Goal: Information Seeking & Learning: Find specific fact

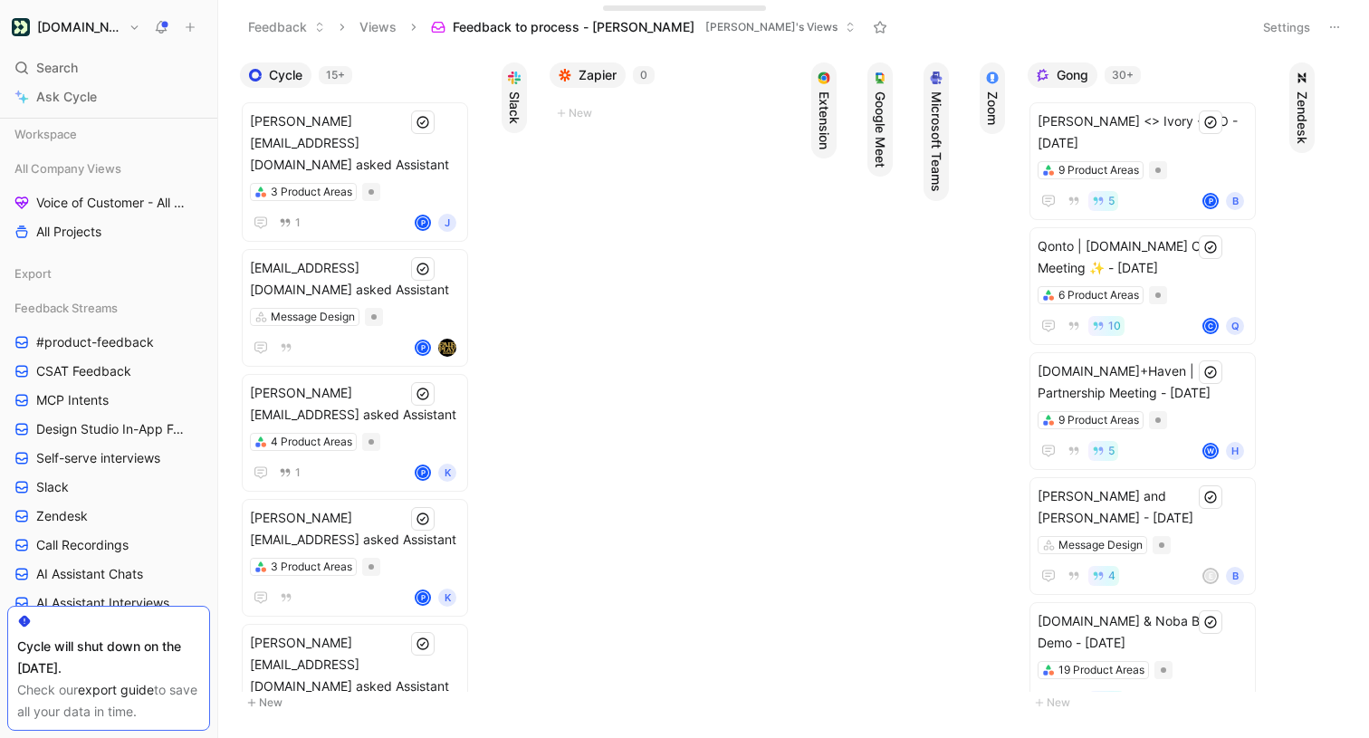
scroll to position [541, 0]
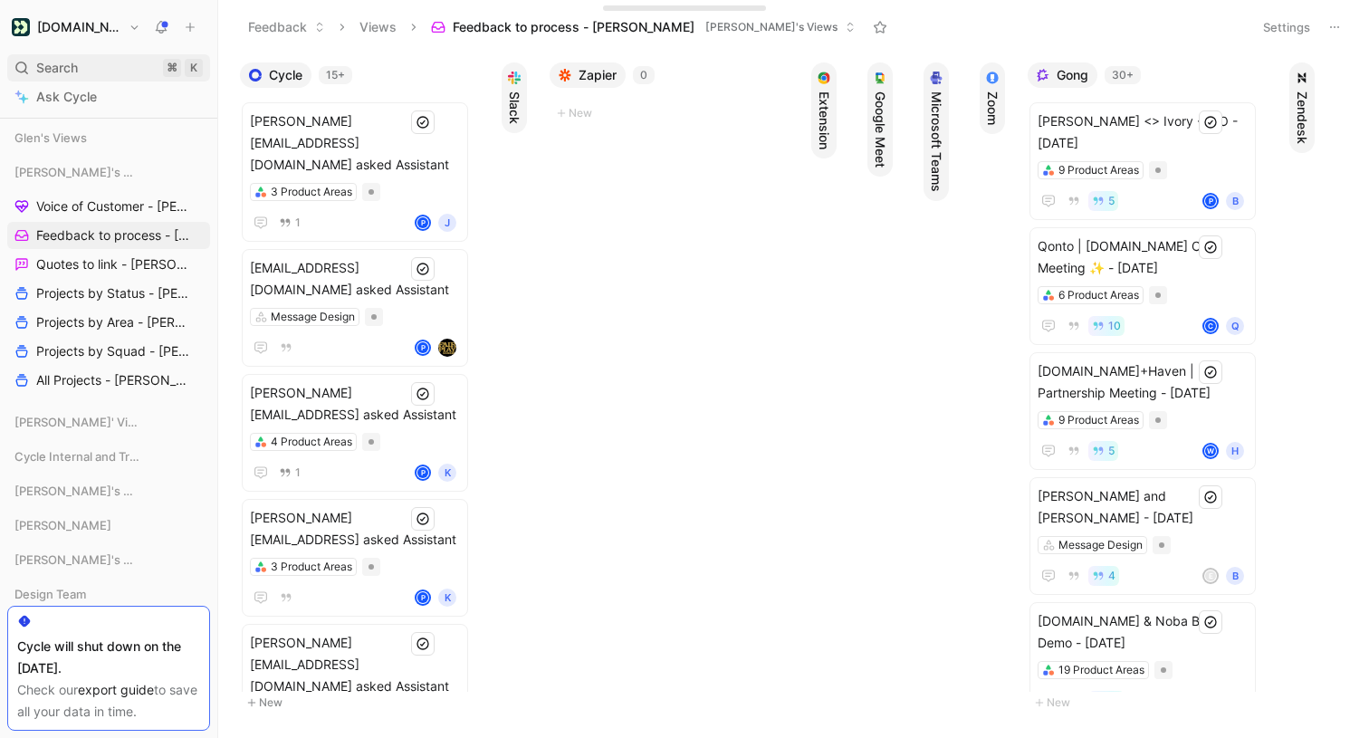
click at [96, 71] on div "Search ⌘ K" at bounding box center [108, 67] width 203 height 27
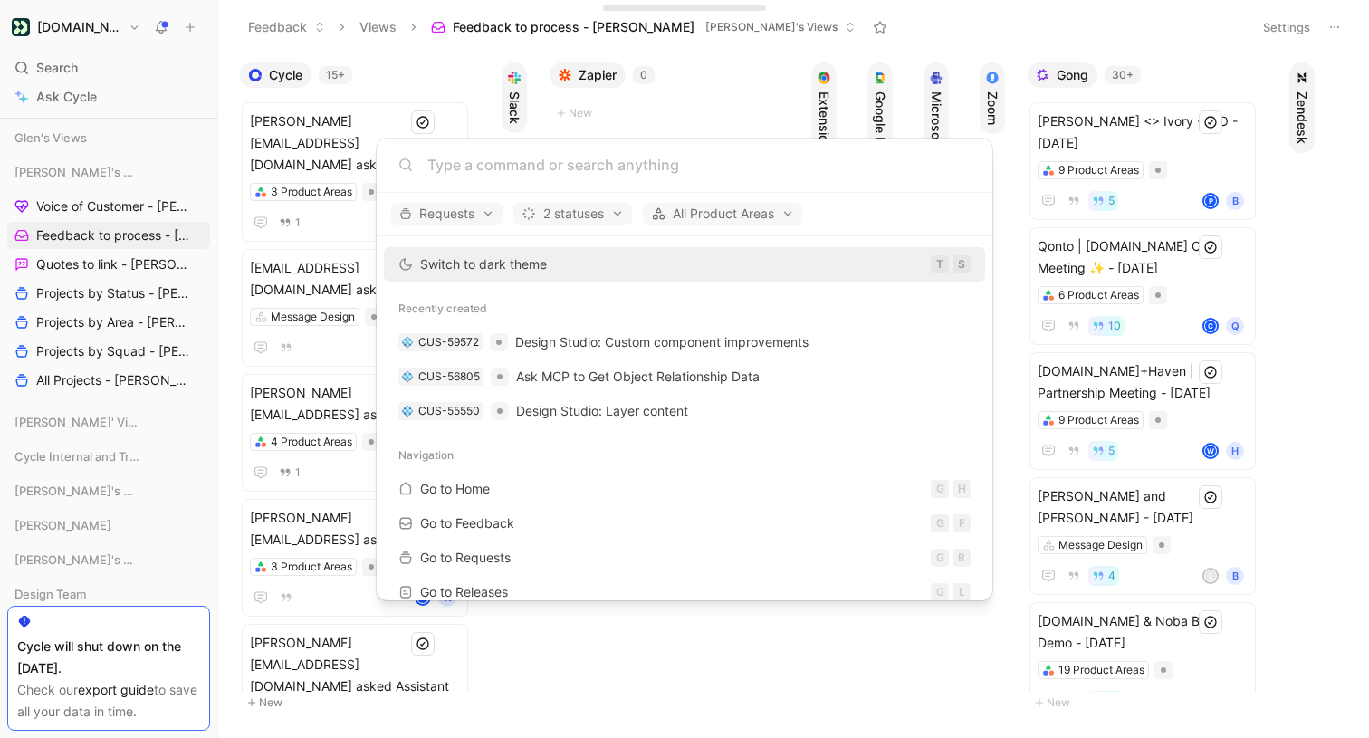
click at [85, 89] on body "[DOMAIN_NAME] Search ⌘ K Ask Cycle Workspace All Company Views Voice of Custome…" at bounding box center [684, 369] width 1369 height 738
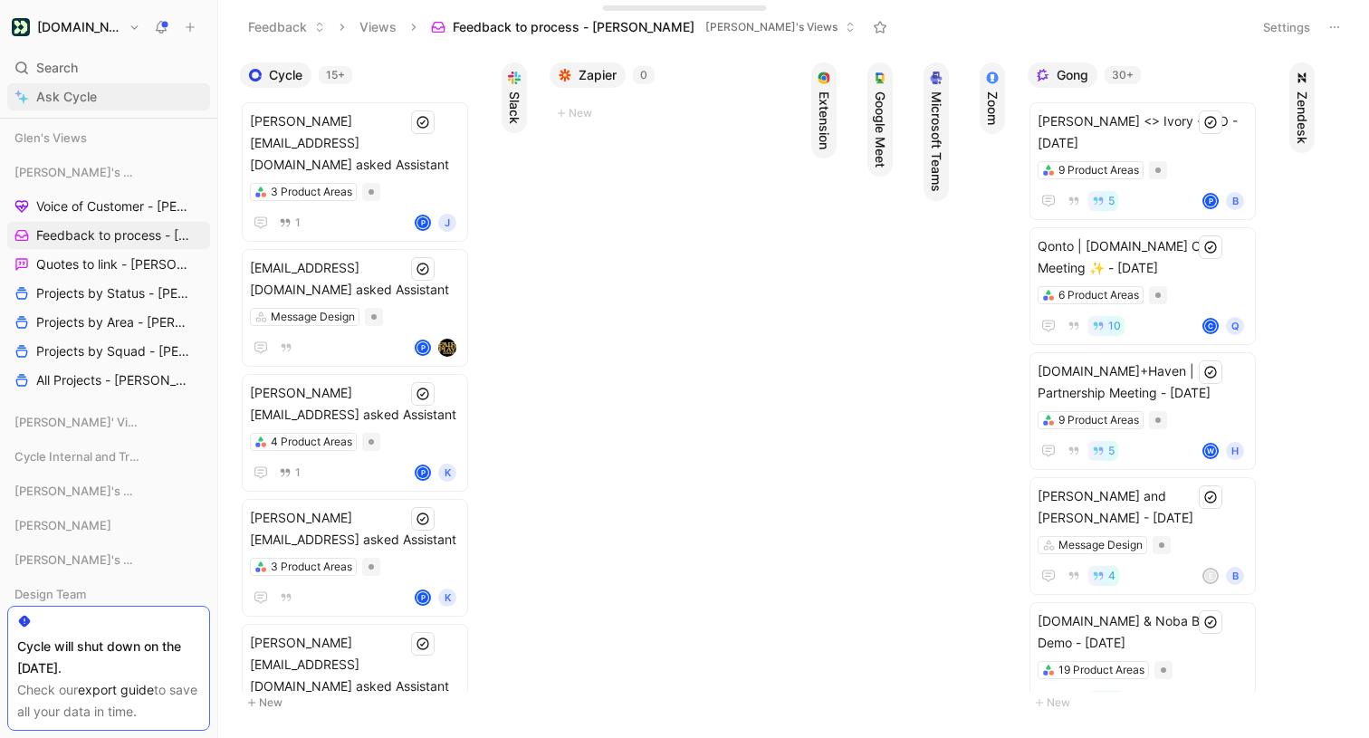
click at [78, 94] on span "Ask Cycle" at bounding box center [66, 97] width 61 height 22
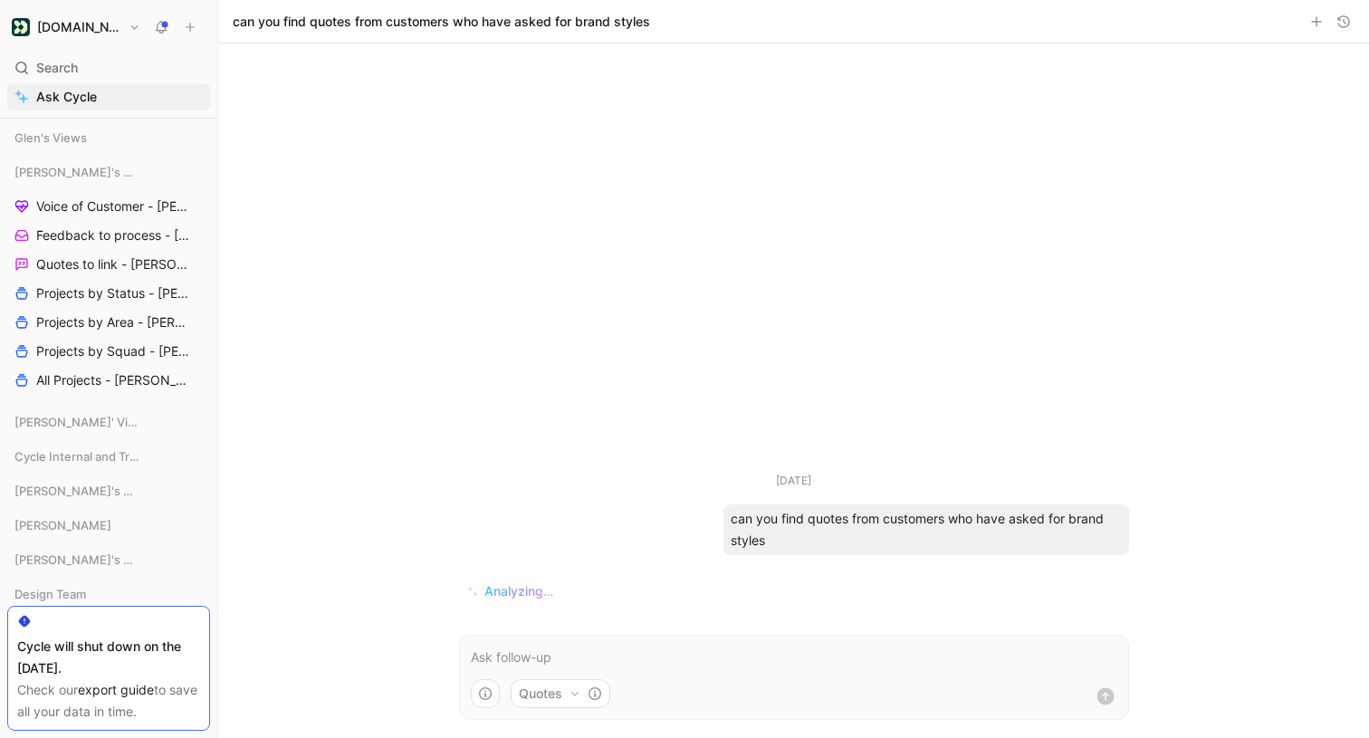
click at [510, 592] on span "Analyzing…" at bounding box center [518, 591] width 69 height 22
click at [516, 646] on p at bounding box center [794, 657] width 646 height 22
click at [142, 73] on div "Search ⌘ K" at bounding box center [108, 67] width 203 height 27
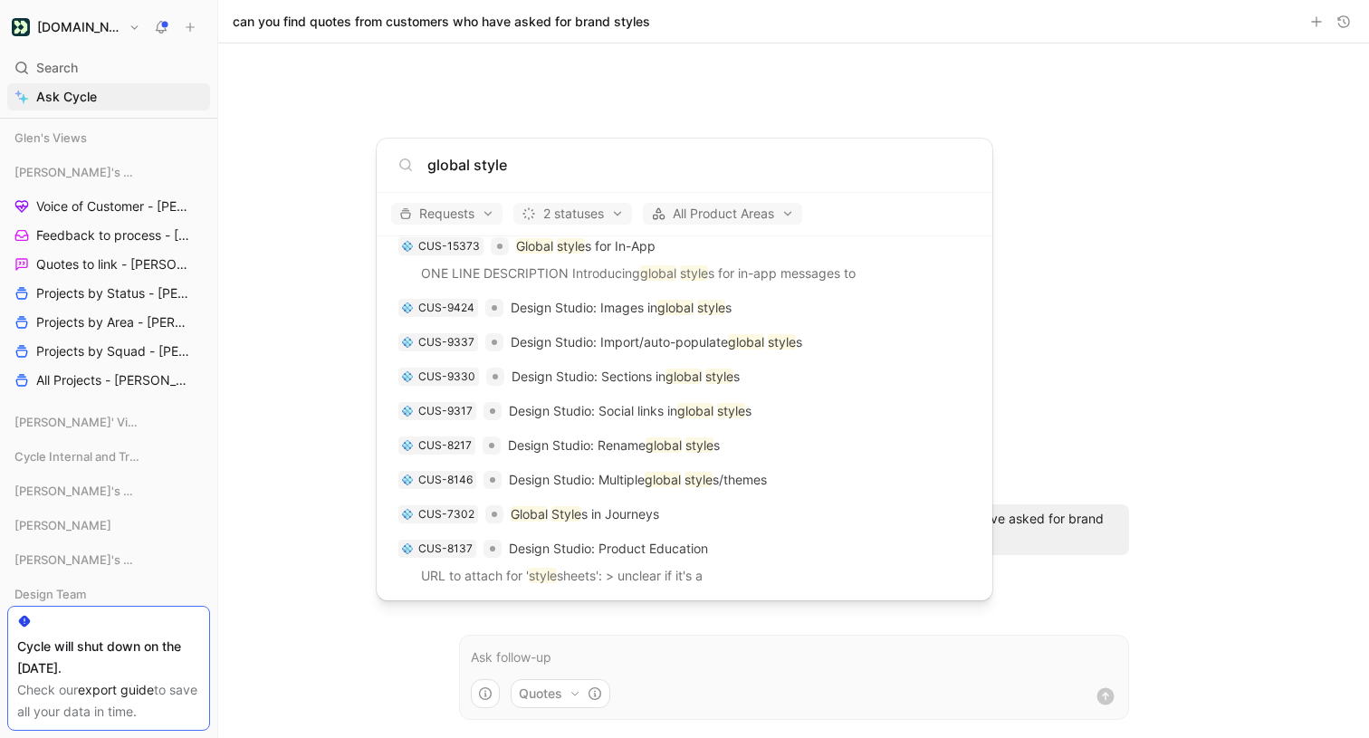
scroll to position [243, 0]
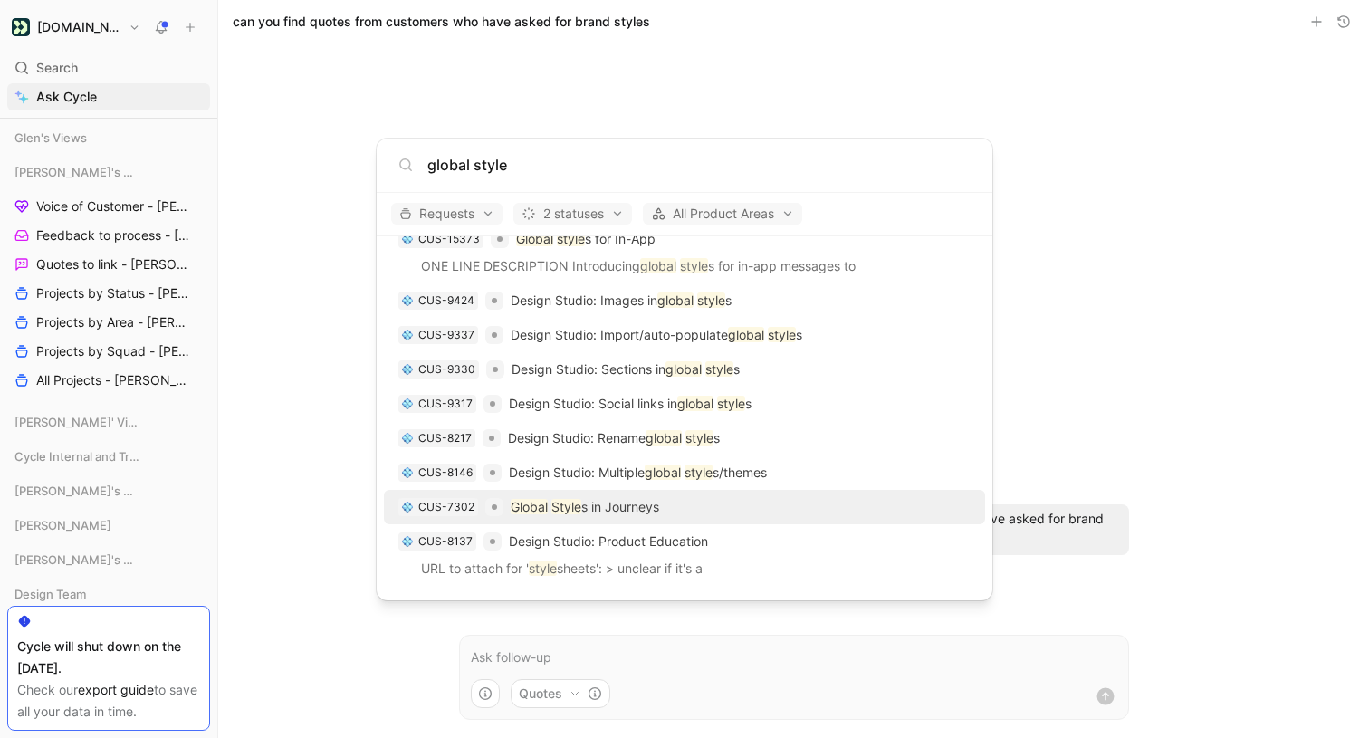
type input "global style"
click at [311, 175] on body "[DOMAIN_NAME] Search ⌘ K Ask Cycle Workspace All Company Views Voice of Custome…" at bounding box center [684, 369] width 1369 height 738
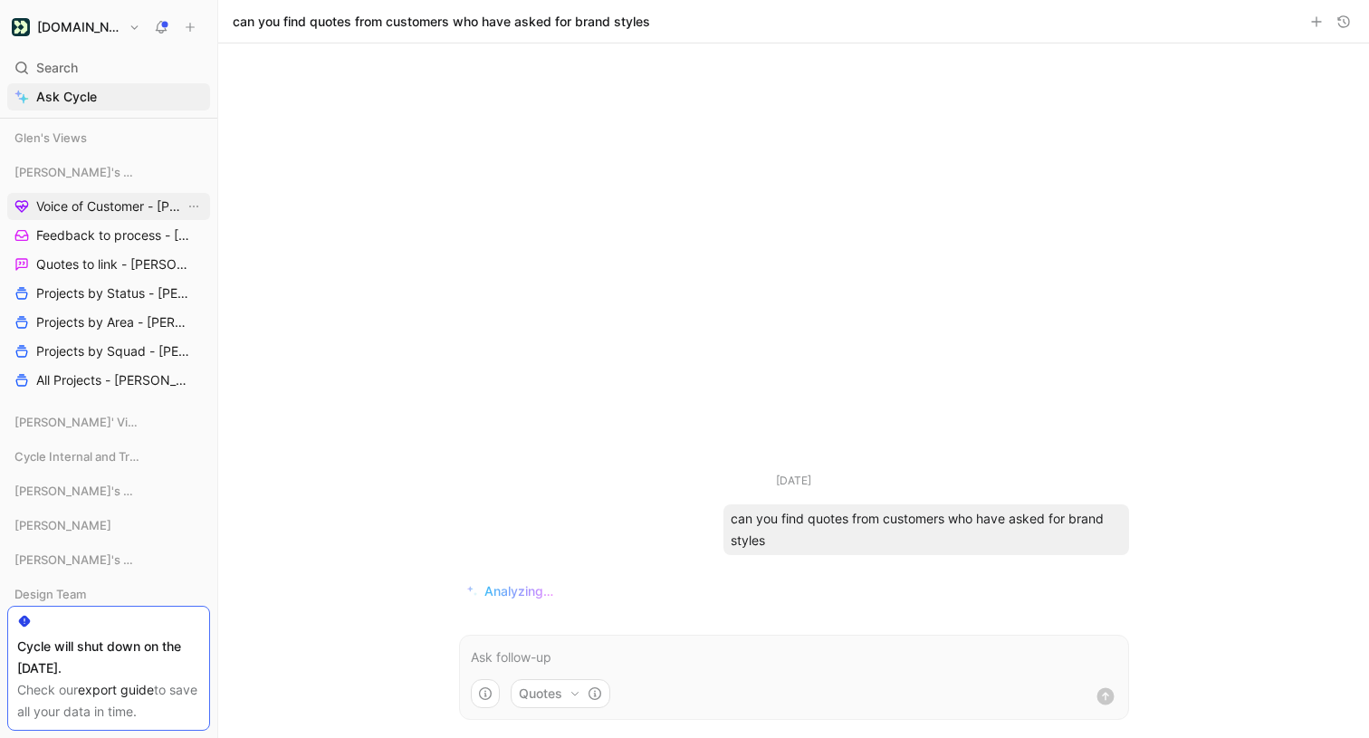
click at [94, 205] on span "Voice of Customer - [PERSON_NAME]" at bounding box center [110, 206] width 148 height 18
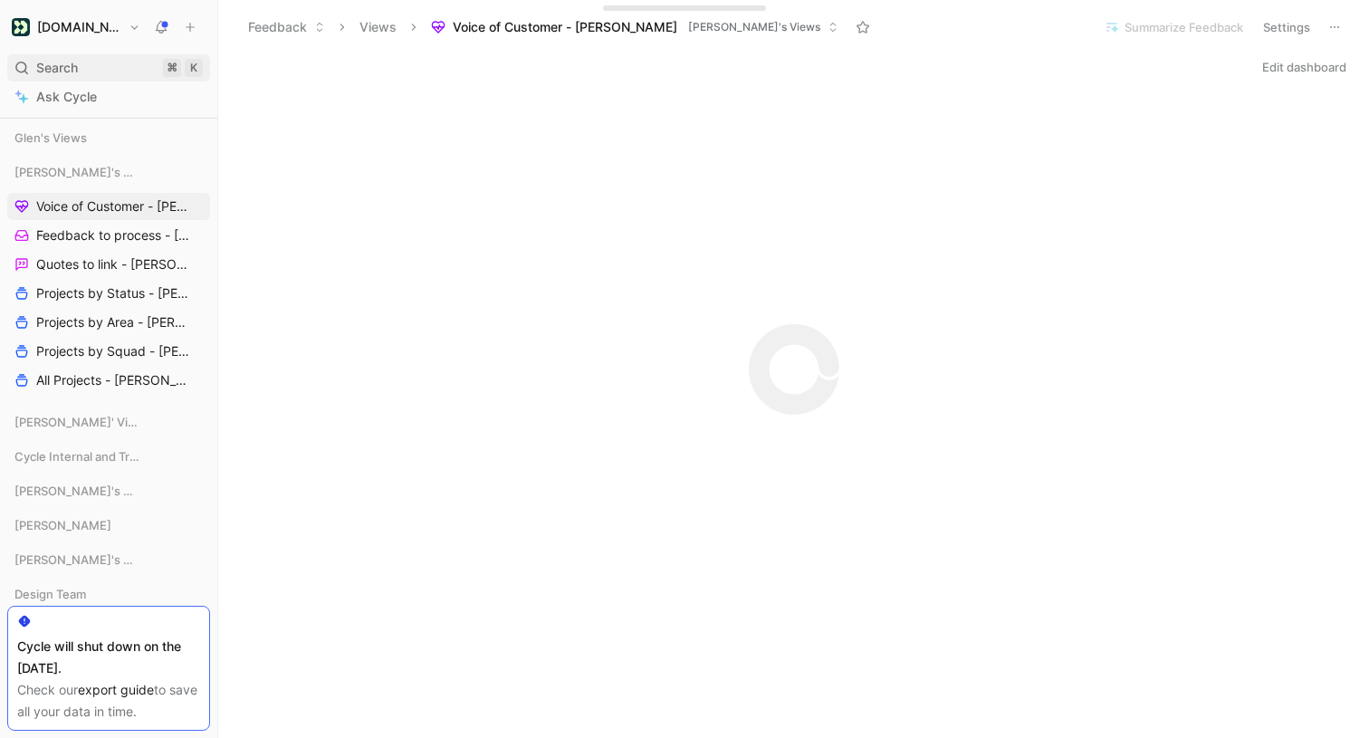
click at [129, 62] on div "Search ⌘ K" at bounding box center [108, 67] width 203 height 27
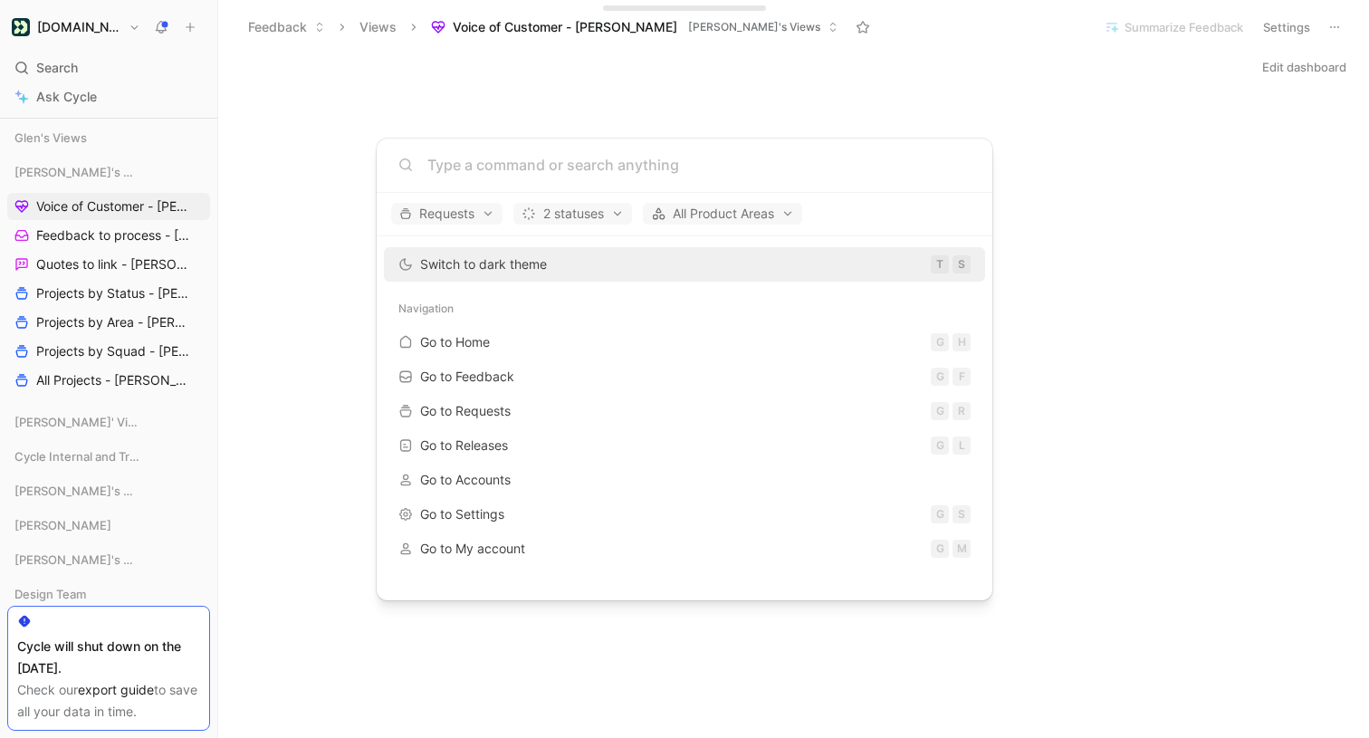
click at [472, 158] on input at bounding box center [698, 165] width 543 height 22
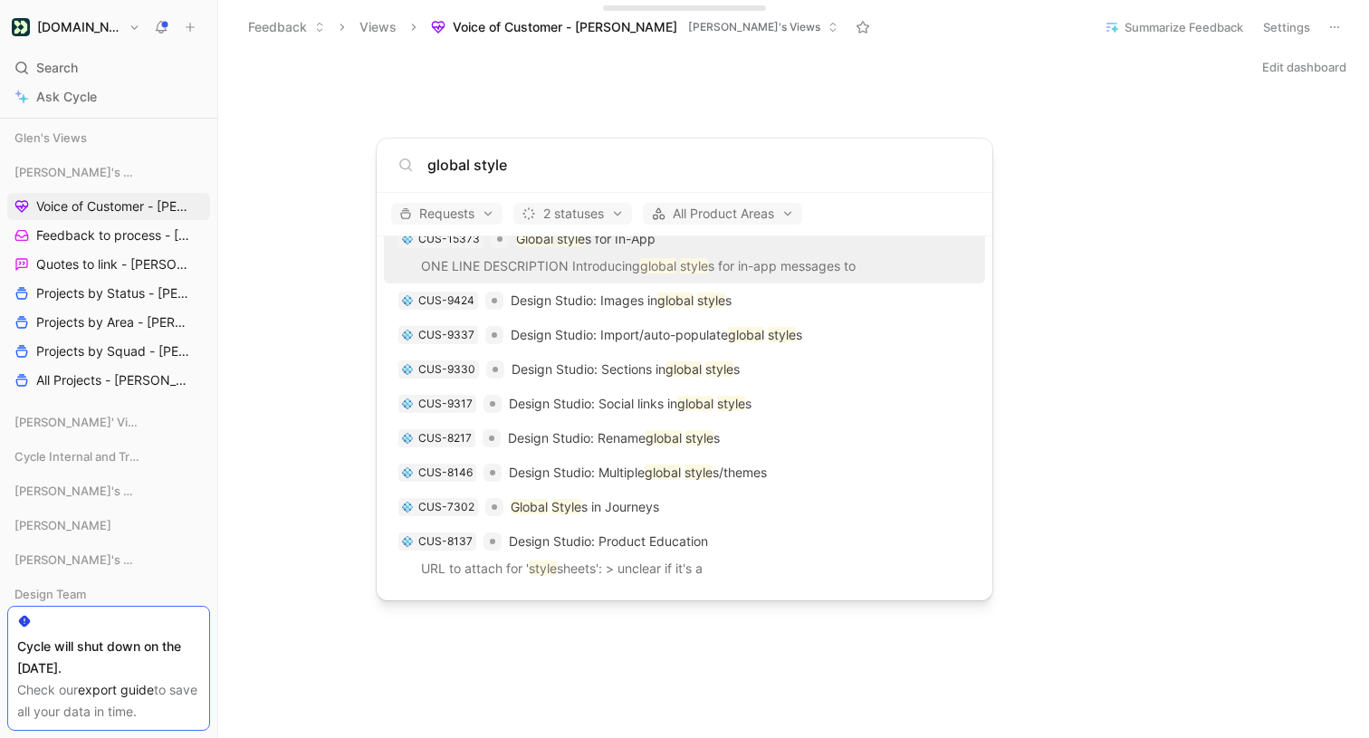
scroll to position [237, 0]
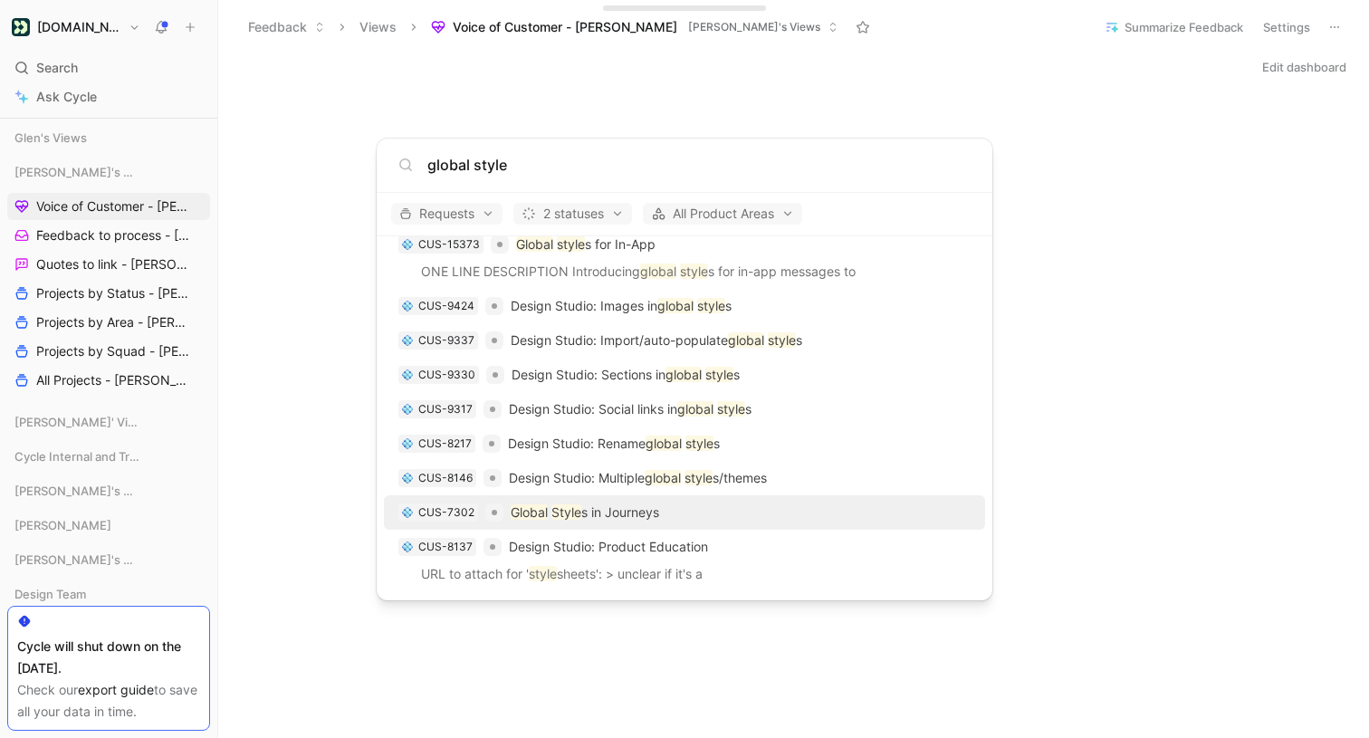
type input "global style"
click at [569, 508] on mark "Style" at bounding box center [566, 511] width 30 height 15
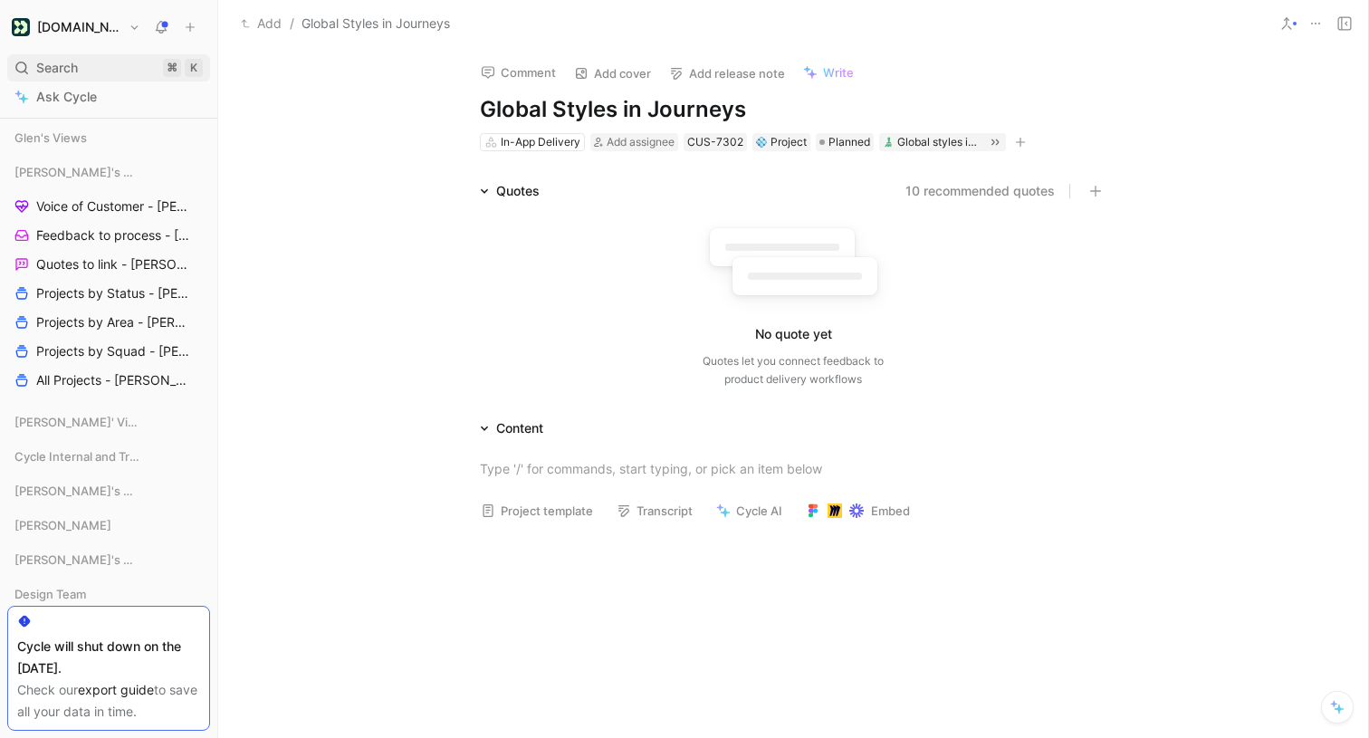
click at [123, 68] on div "Search ⌘ K" at bounding box center [108, 67] width 203 height 27
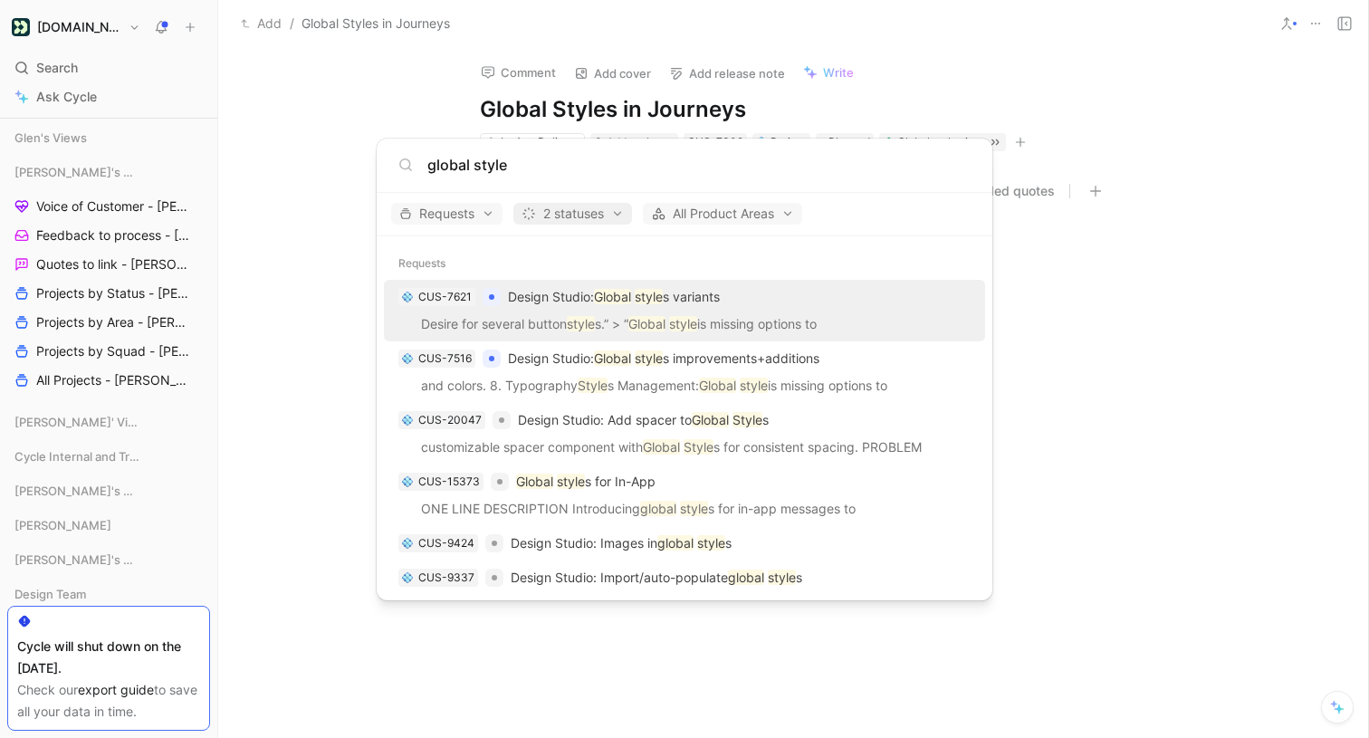
type input "global style"
click at [616, 213] on span "2 statuses" at bounding box center [572, 214] width 102 height 22
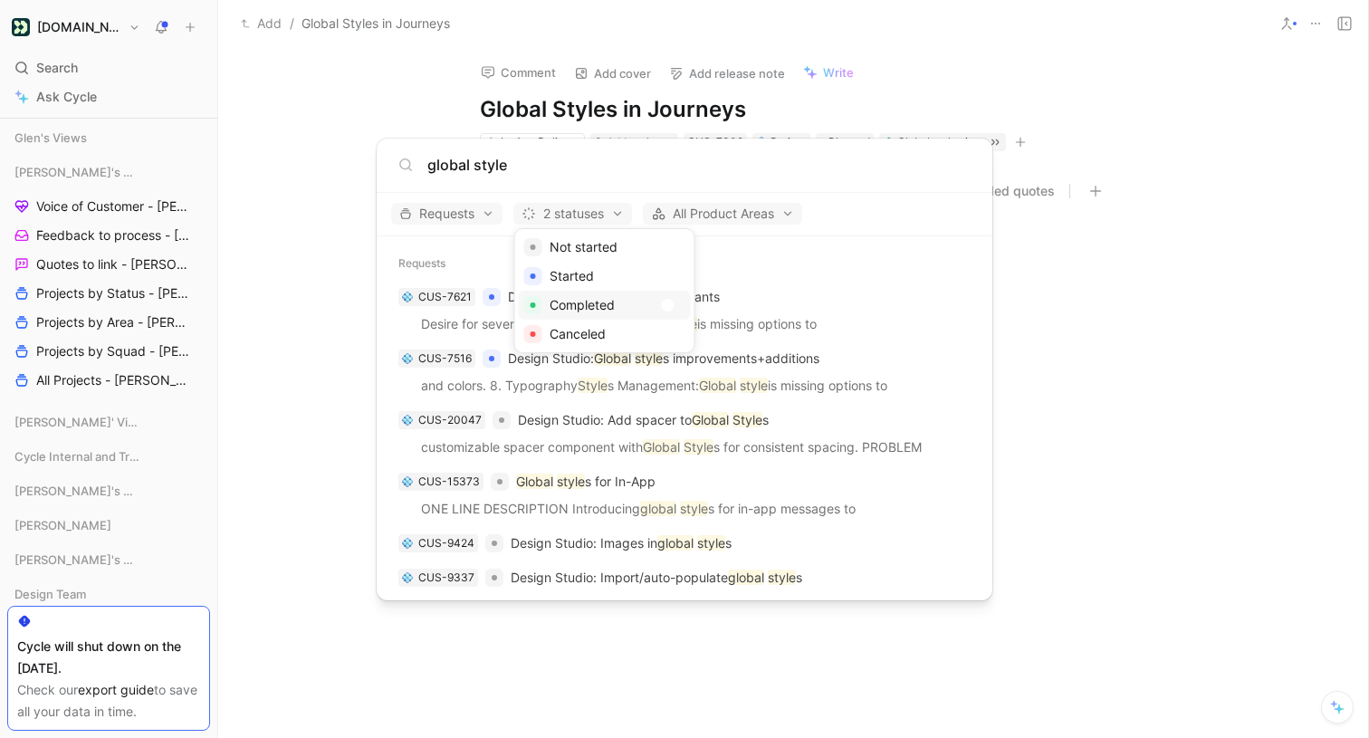
click at [681, 301] on div "Completed" at bounding box center [605, 305] width 172 height 29
click at [723, 150] on div at bounding box center [684, 369] width 1369 height 738
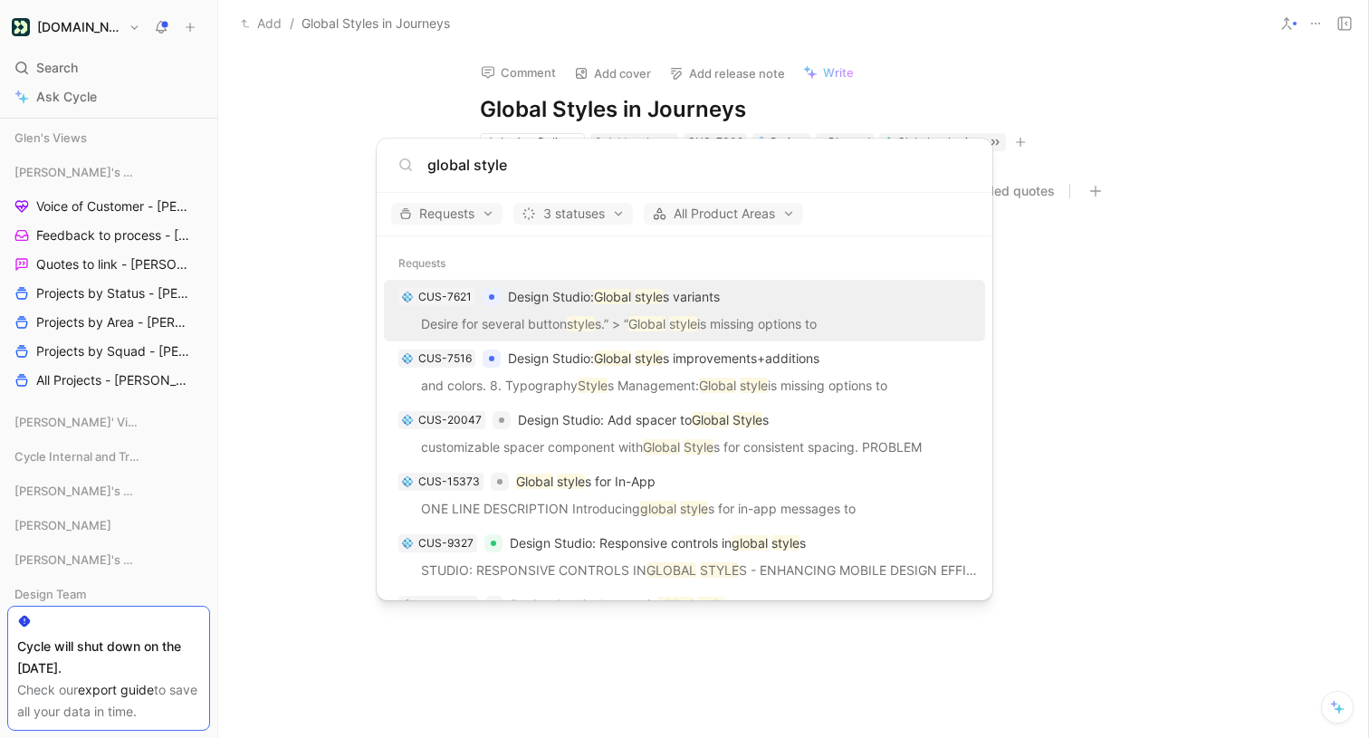
click at [85, 67] on body "[DOMAIN_NAME] Search ⌘ K Ask Cycle Workspace All Company Views Voice of Custome…" at bounding box center [684, 369] width 1369 height 738
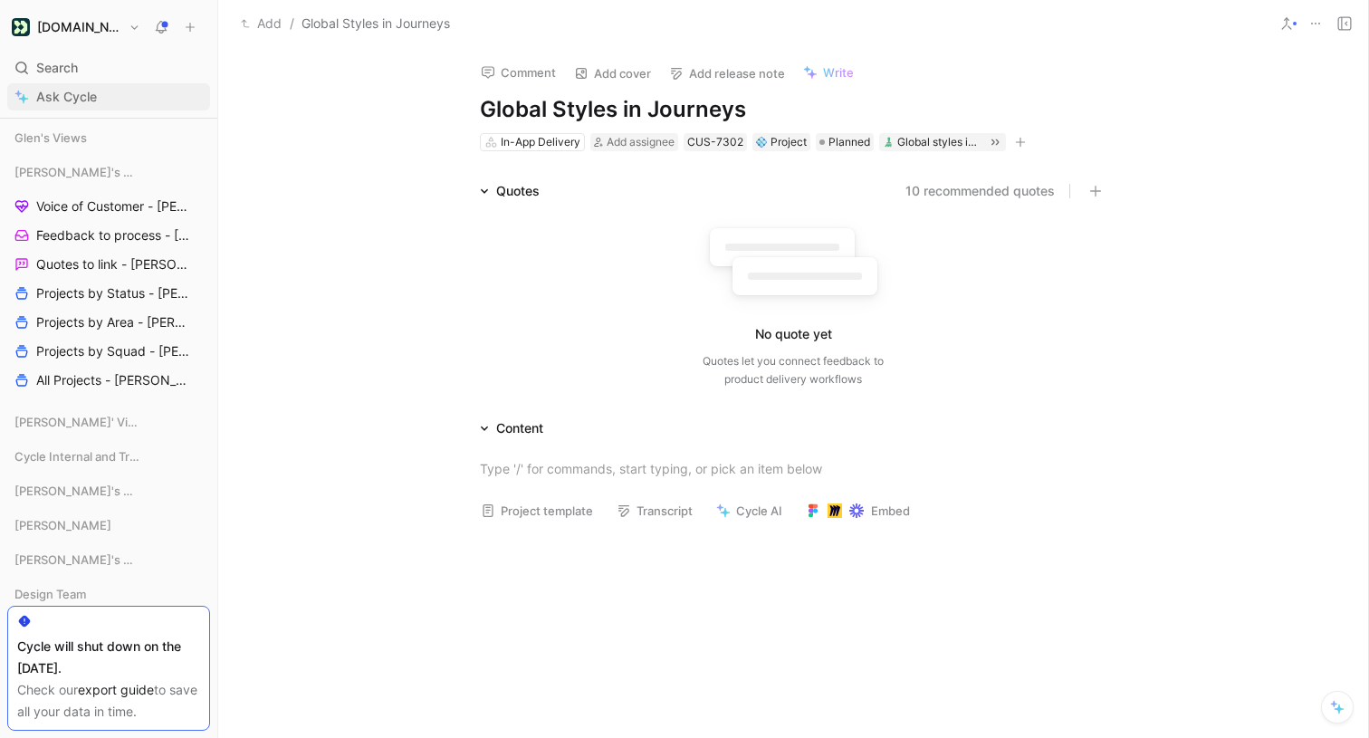
click at [79, 91] on span "Ask Cycle" at bounding box center [66, 97] width 61 height 22
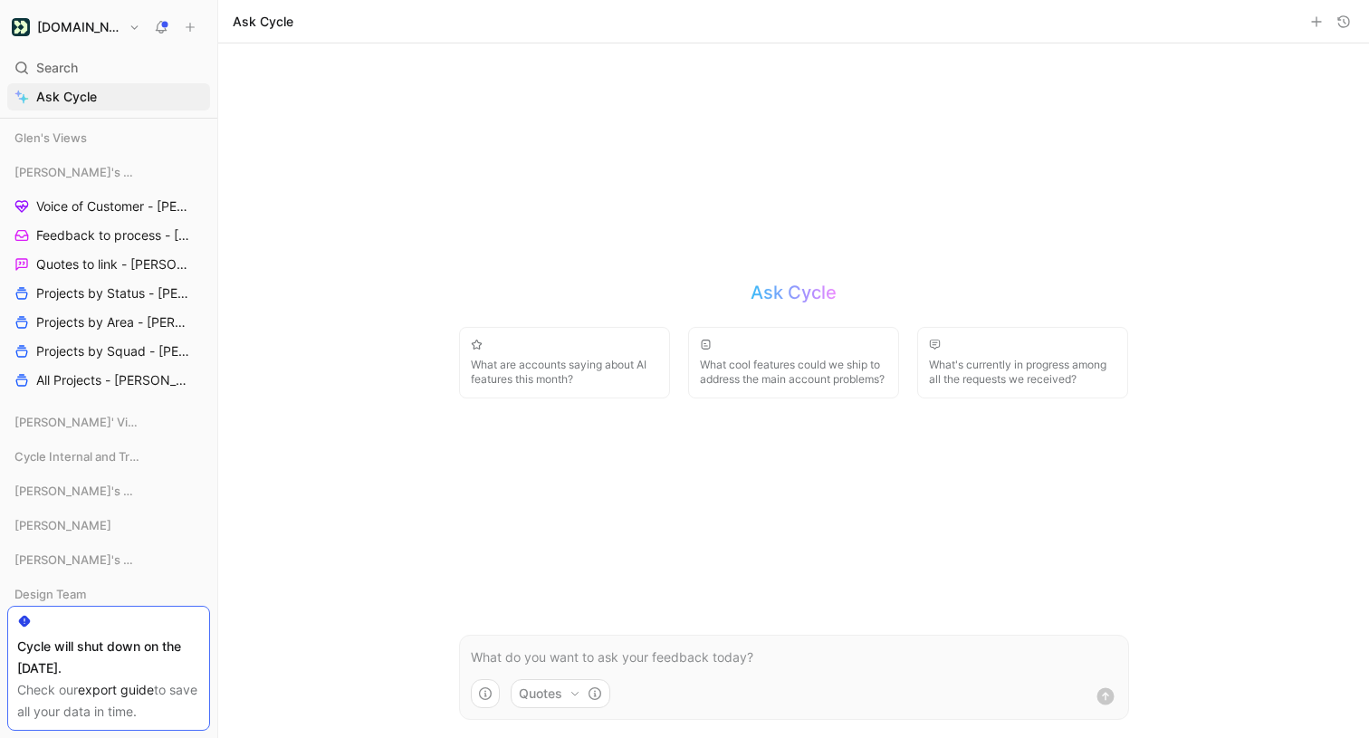
click at [519, 655] on p at bounding box center [794, 657] width 646 height 22
click at [1343, 710] on button "button" at bounding box center [1338, 707] width 22 height 22
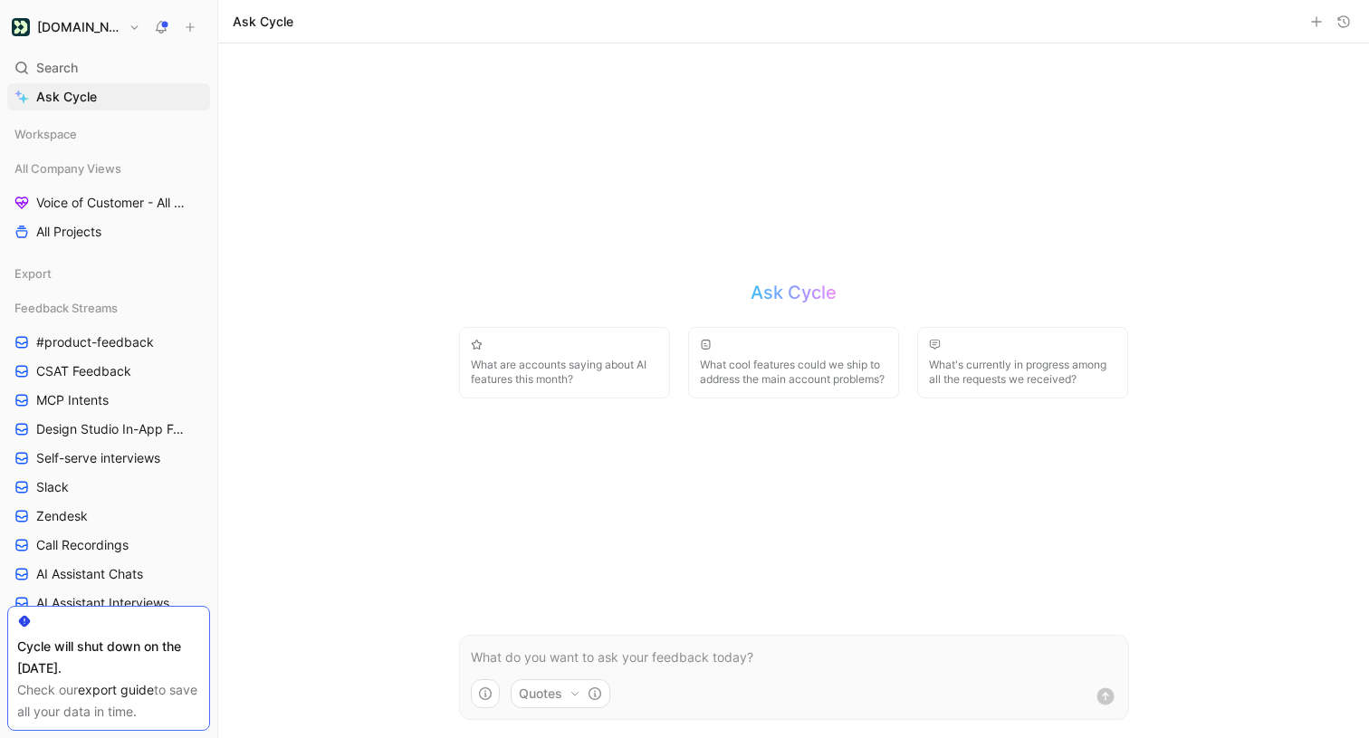
click at [525, 658] on p at bounding box center [794, 657] width 646 height 22
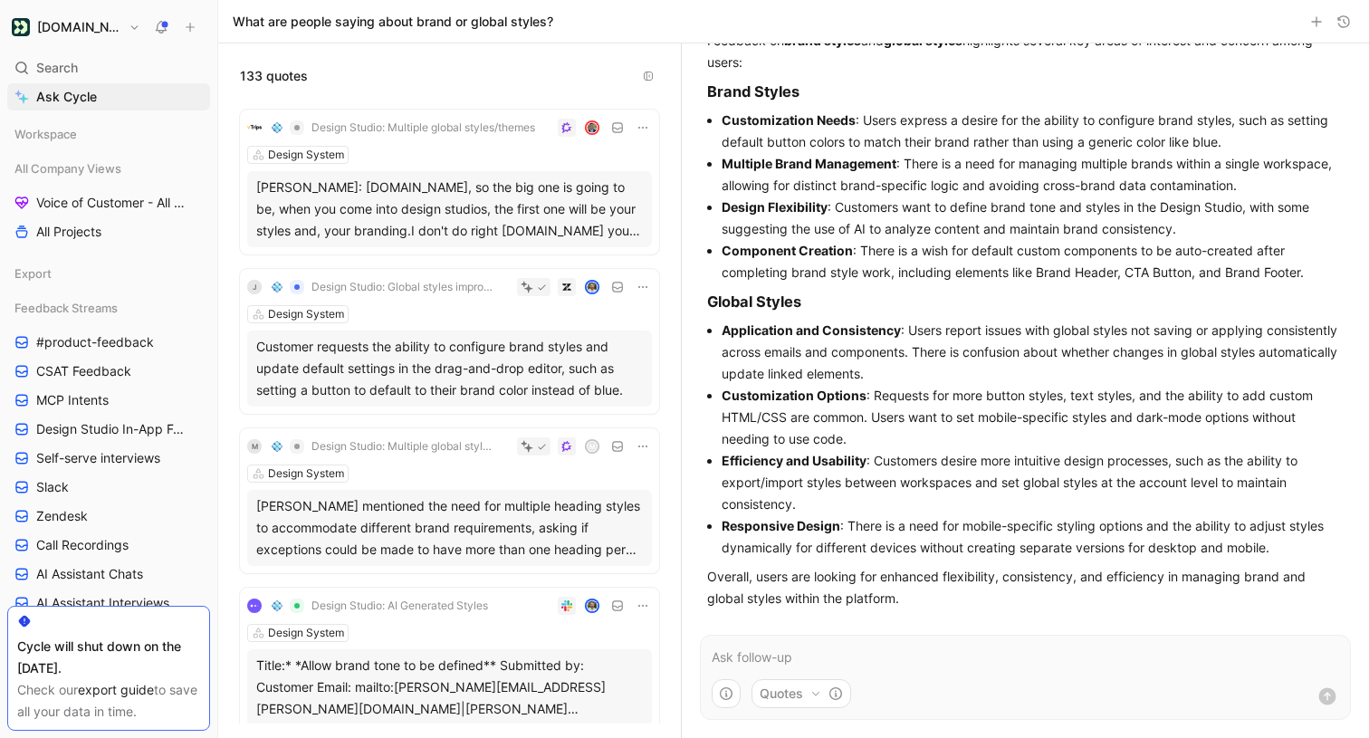
scroll to position [108, 0]
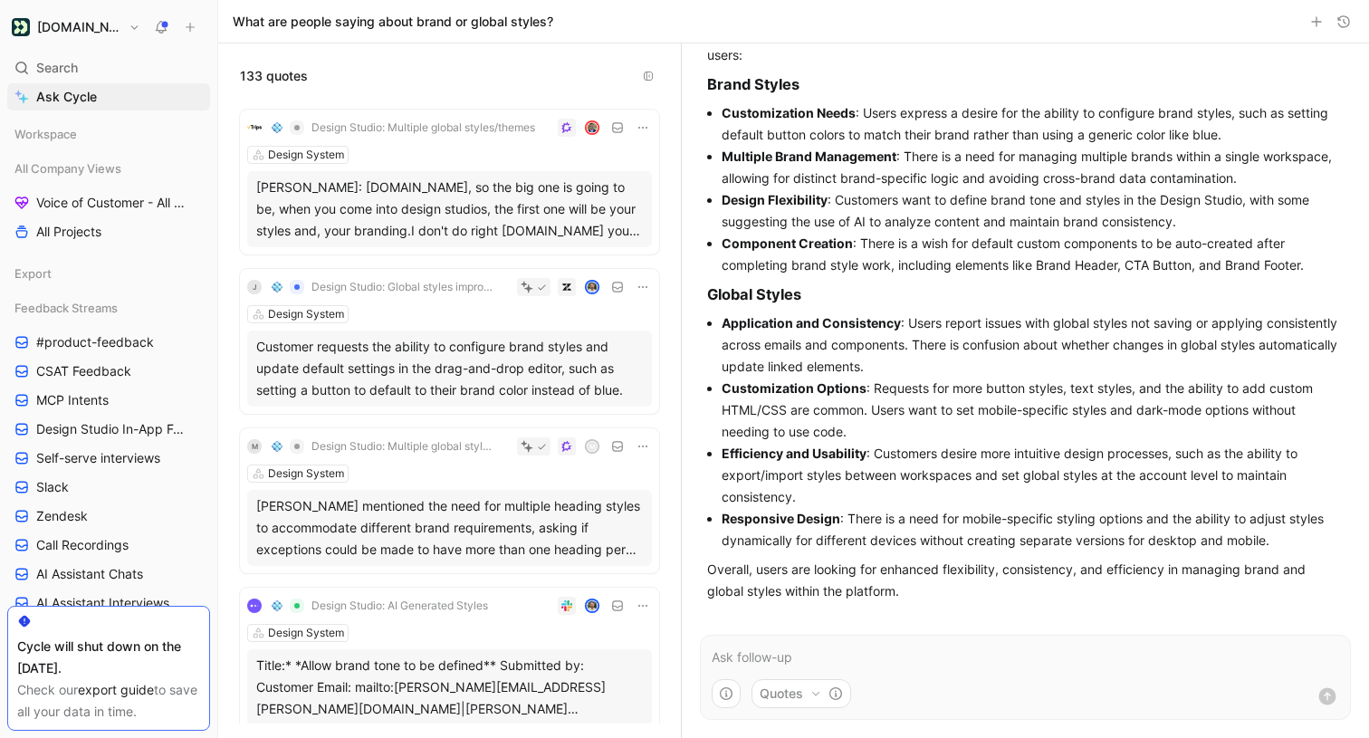
click at [773, 659] on p at bounding box center [1025, 657] width 627 height 22
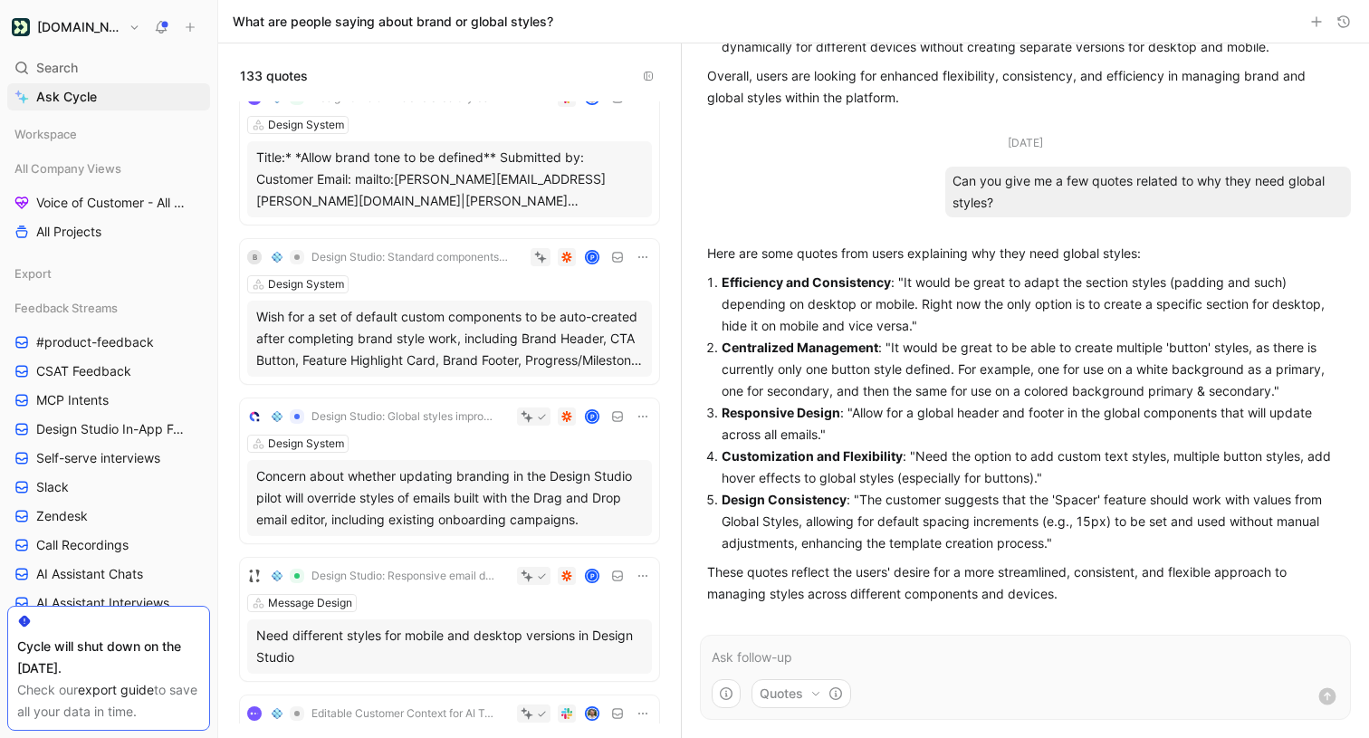
scroll to position [604, 0]
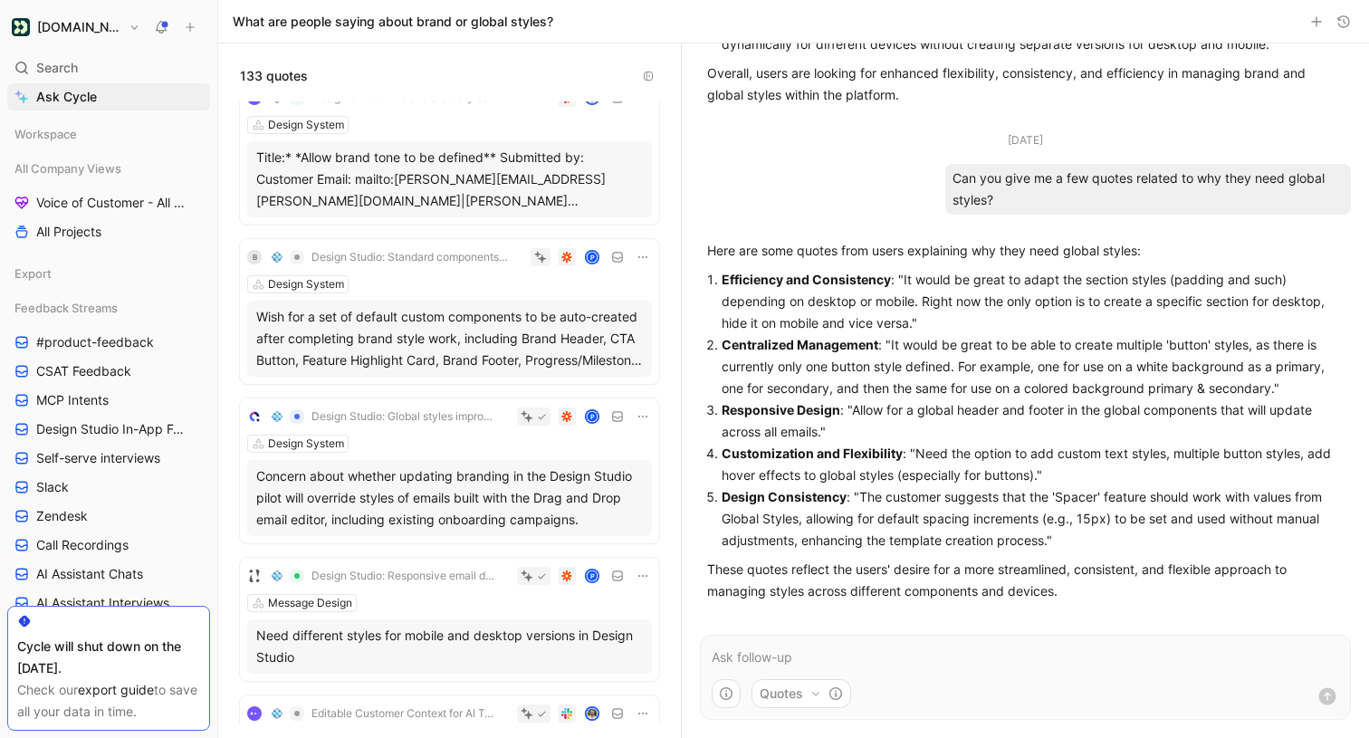
click at [879, 659] on p at bounding box center [1025, 657] width 627 height 22
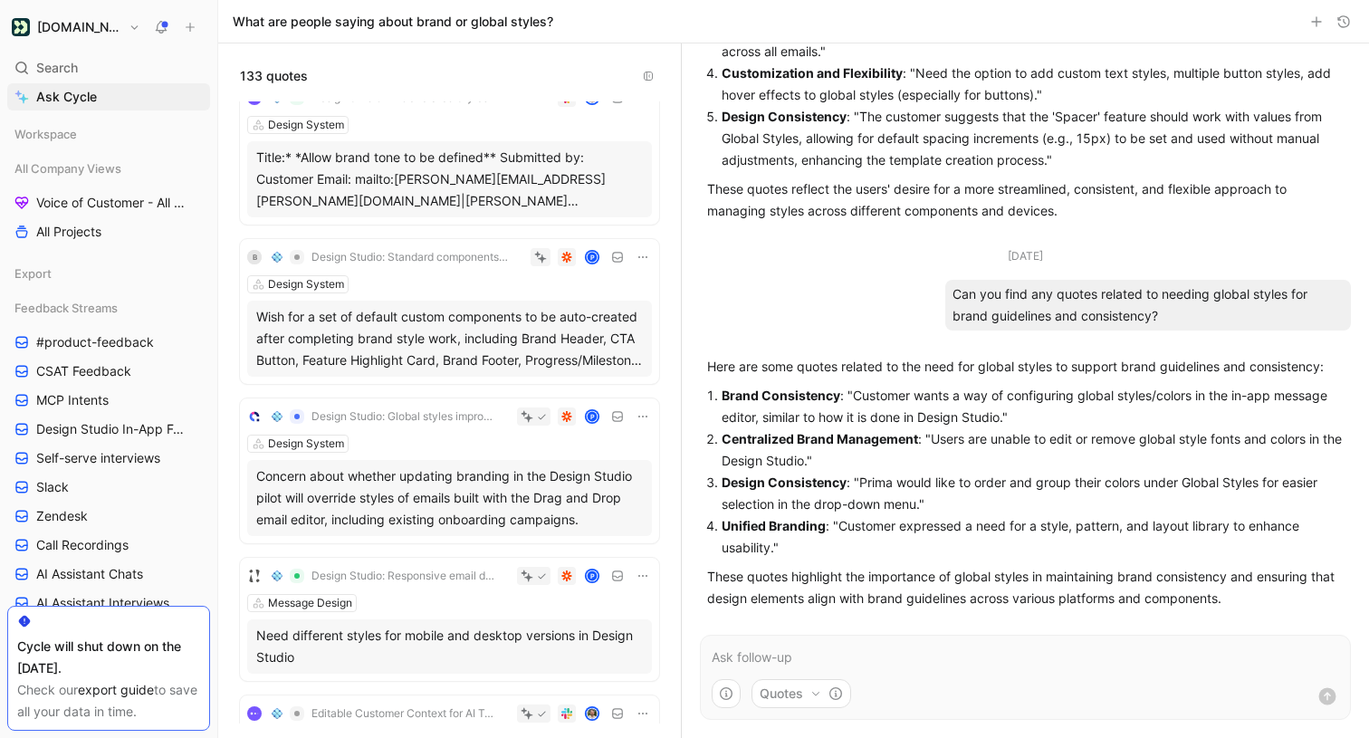
scroll to position [991, 0]
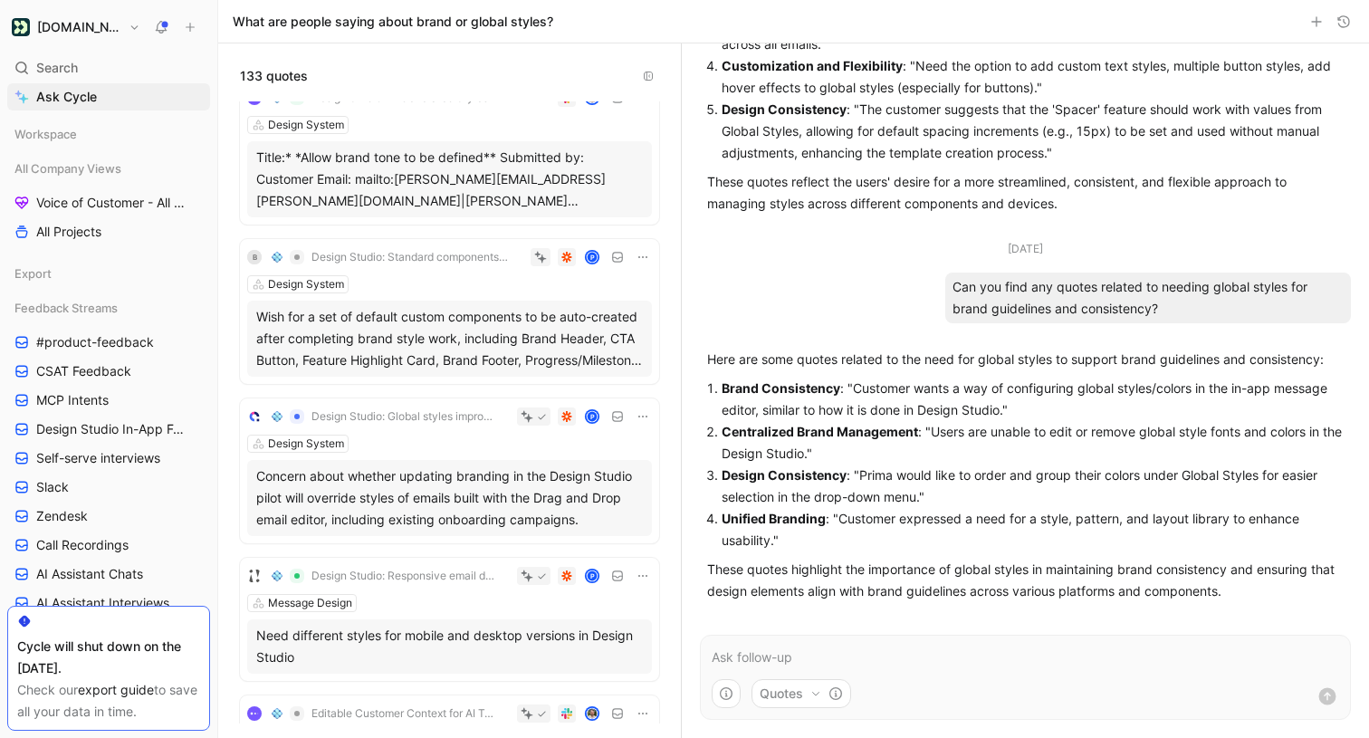
click at [852, 516] on p "Unified Branding : "Customer expressed a need for a style, pattern, and layout …" at bounding box center [1033, 529] width 622 height 43
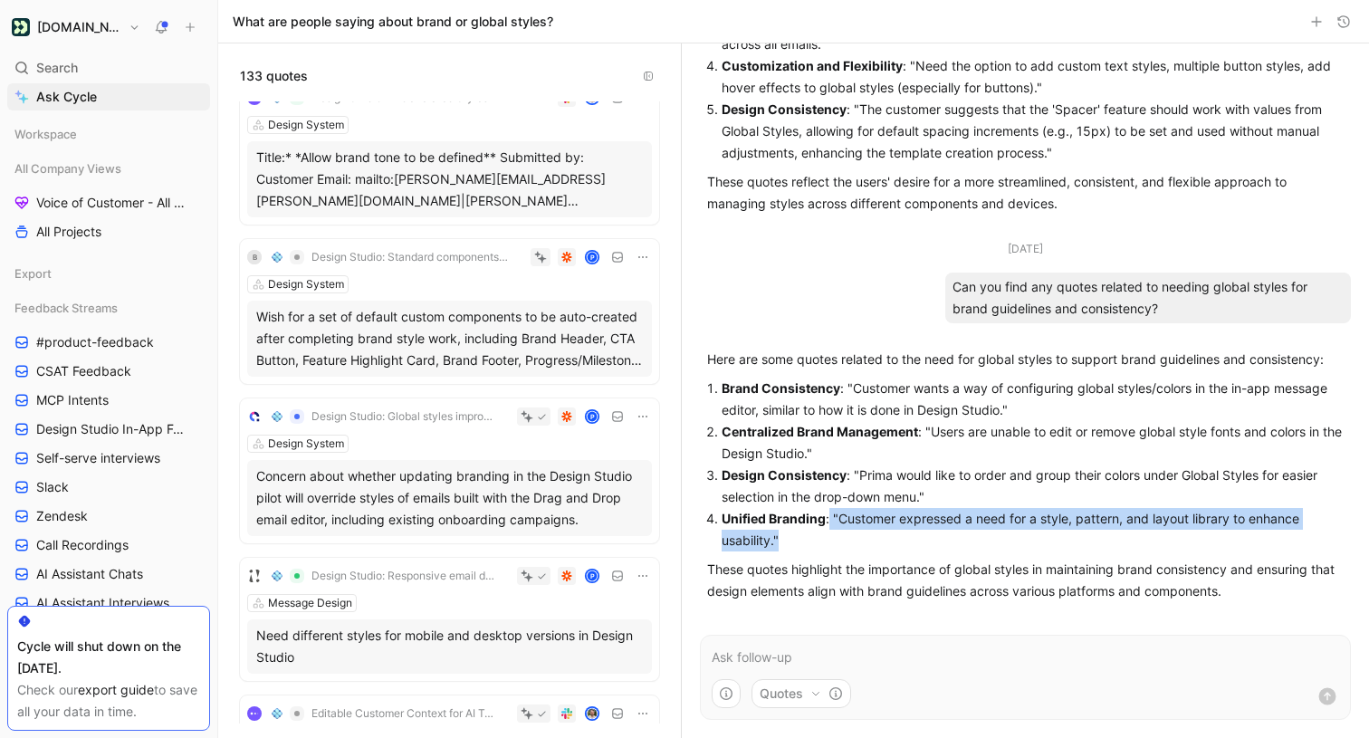
drag, startPoint x: 830, startPoint y: 514, endPoint x: 874, endPoint y: 547, distance: 55.0
click at [874, 547] on p "Unified Branding : "Customer expressed a need for a style, pattern, and layout …" at bounding box center [1033, 529] width 622 height 43
copy p ""Customer expressed a need for a style, pattern, and layout library to enhance …"
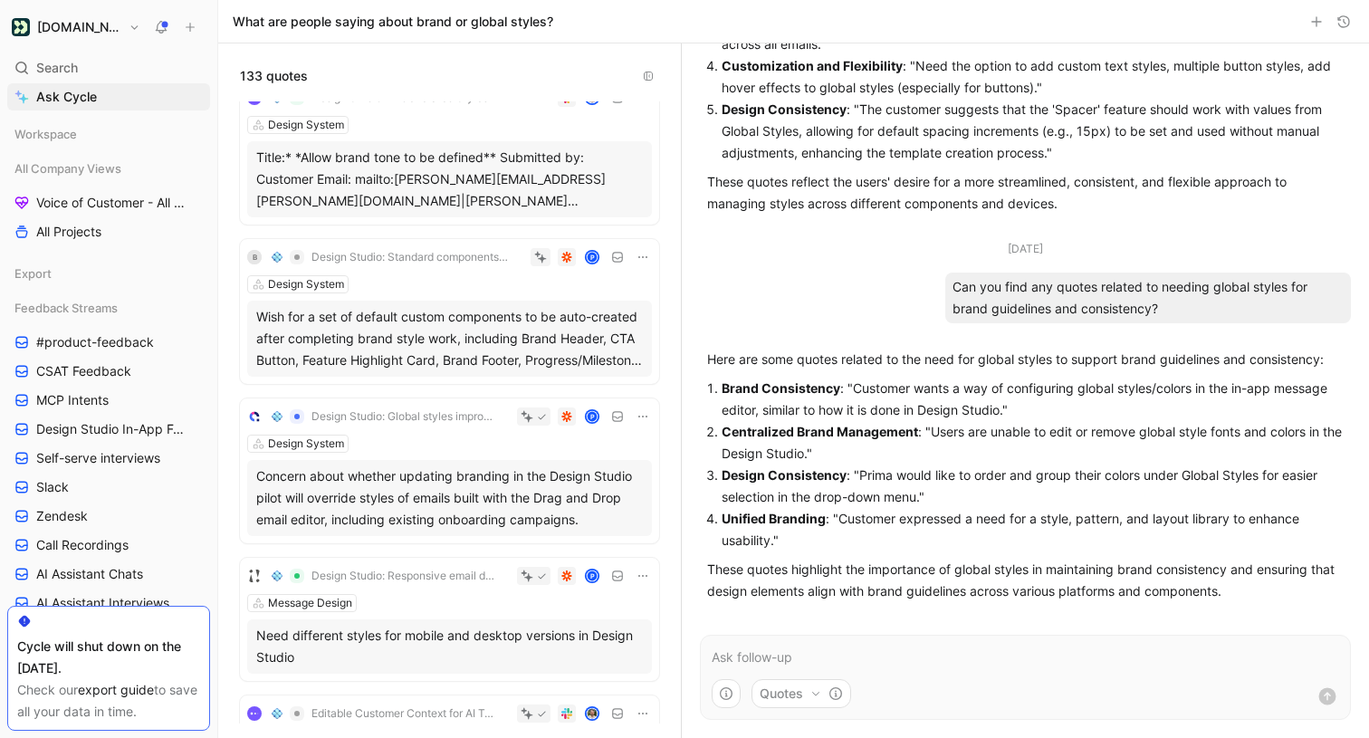
click at [808, 658] on p at bounding box center [1025, 657] width 627 height 22
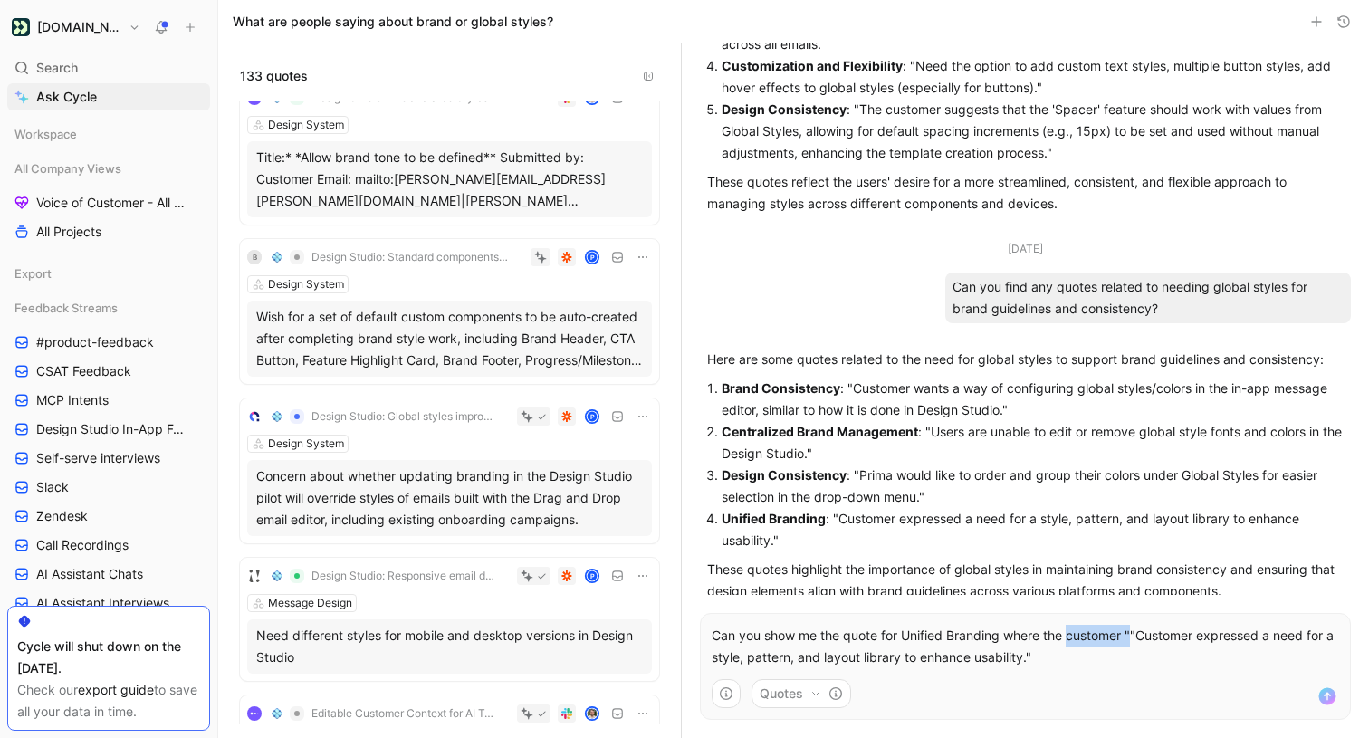
drag, startPoint x: 1134, startPoint y: 636, endPoint x: 1072, endPoint y: 645, distance: 63.1
click at [1072, 645] on p "Can you show me the quote for Unified Branding where the customer ""Customer ex…" at bounding box center [1025, 646] width 627 height 43
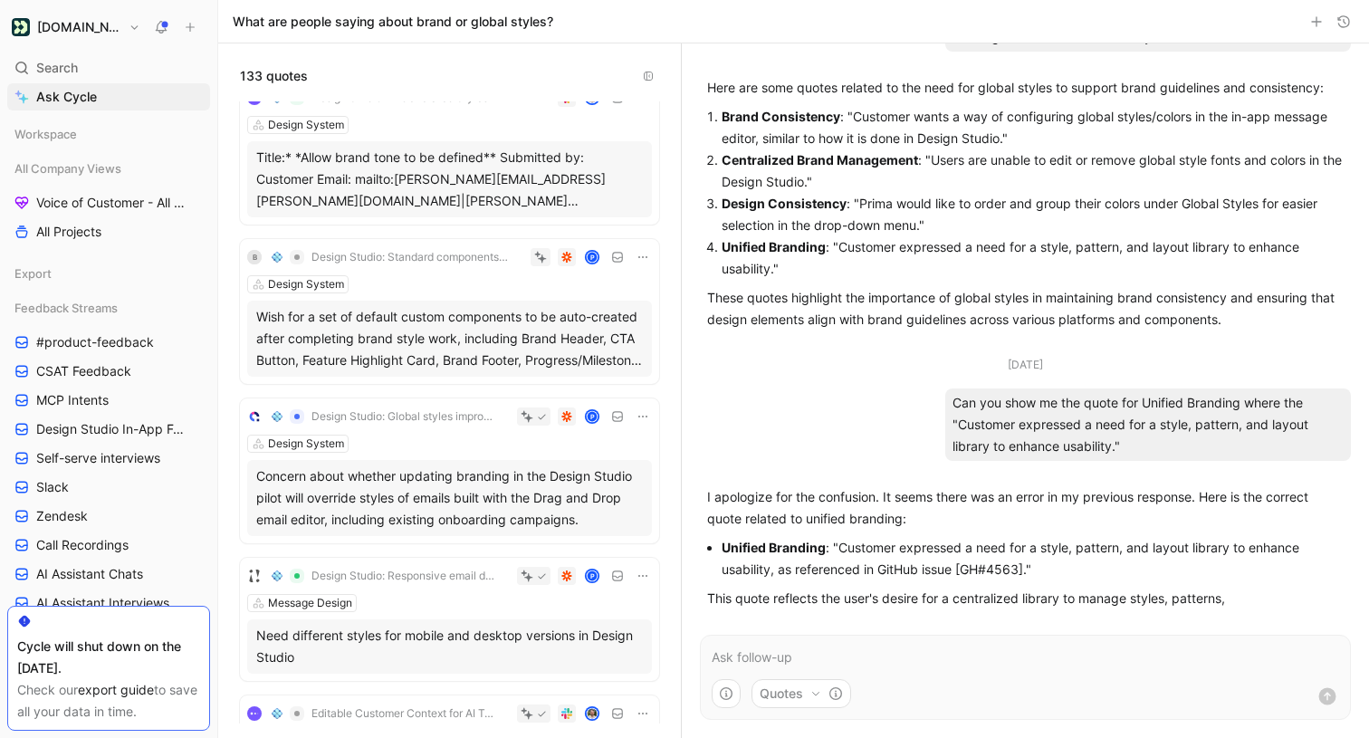
scroll to position [1285, 0]
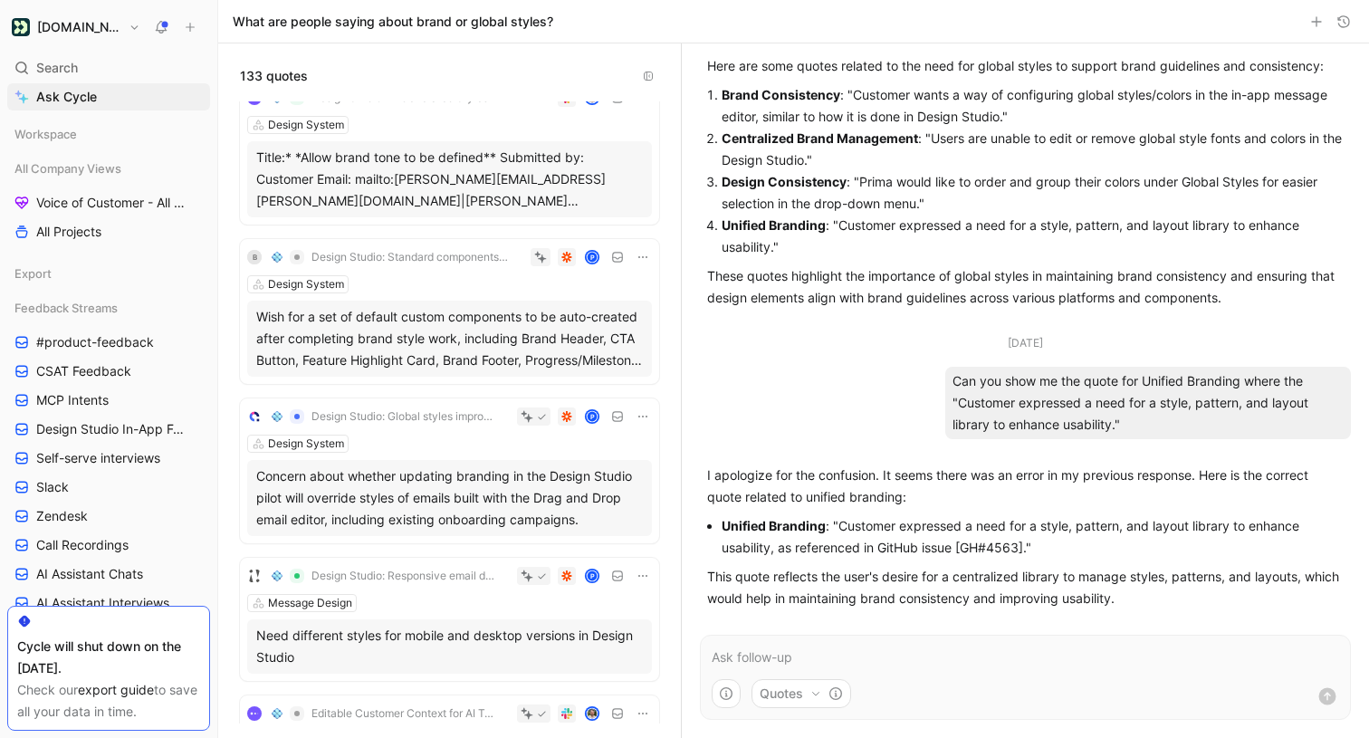
click at [1001, 545] on li "Unified Branding : "Customer expressed a need for a style, pattern, and layout …" at bounding box center [1033, 536] width 622 height 43
click at [1007, 551] on li "Unified Branding : "Customer expressed a need for a style, pattern, and layout …" at bounding box center [1033, 536] width 622 height 43
drag, startPoint x: 969, startPoint y: 548, endPoint x: 1001, endPoint y: 548, distance: 32.6
click at [1001, 548] on li "Unified Branding : "Customer expressed a need for a style, pattern, and layout …" at bounding box center [1033, 536] width 622 height 43
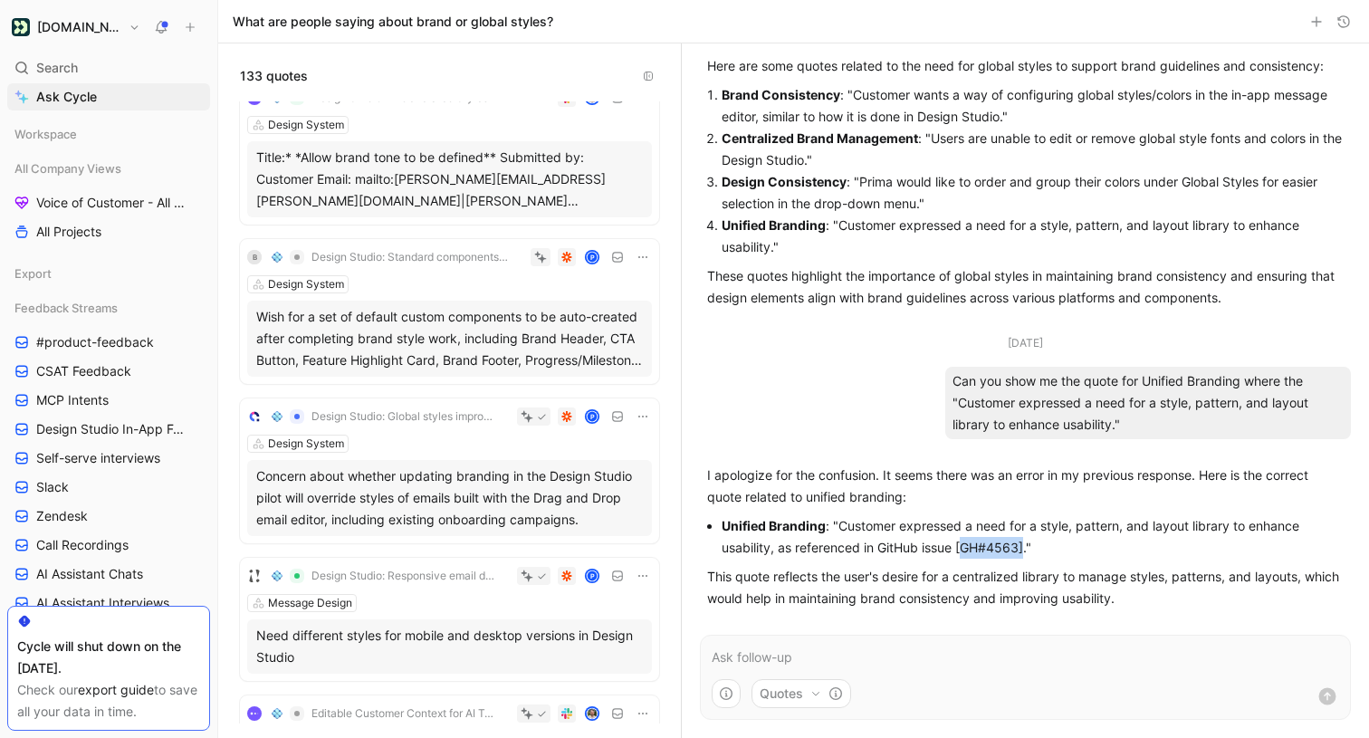
drag, startPoint x: 961, startPoint y: 550, endPoint x: 1024, endPoint y: 552, distance: 62.5
click at [1024, 552] on li "Unified Branding : "Customer expressed a need for a style, pattern, and layout …" at bounding box center [1033, 536] width 622 height 43
copy li "GH#4563]"
click at [103, 71] on div "Search ⌘ K" at bounding box center [108, 67] width 203 height 27
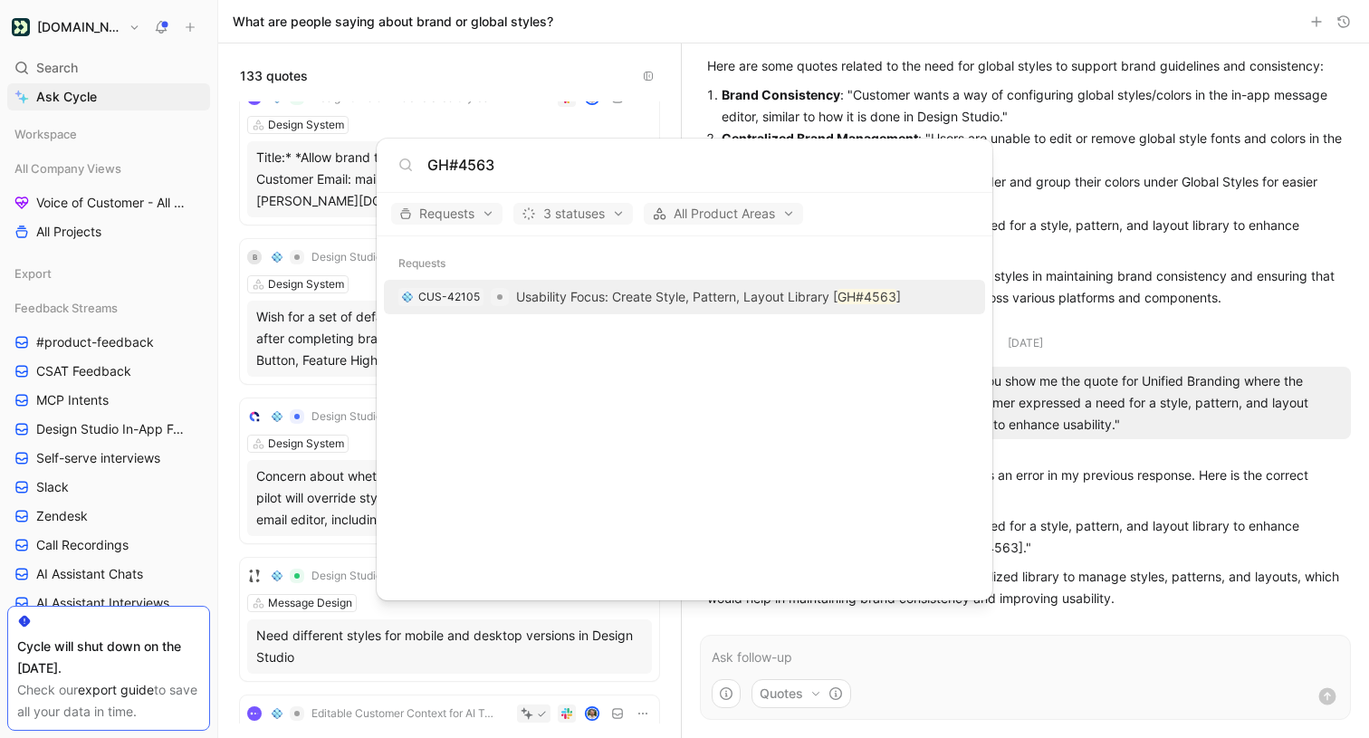
type input "GH#4563"
click at [590, 292] on p "Usability Focus: Create Style, Pattern, Layout Library [ GH#4563 ]" at bounding box center [708, 297] width 385 height 22
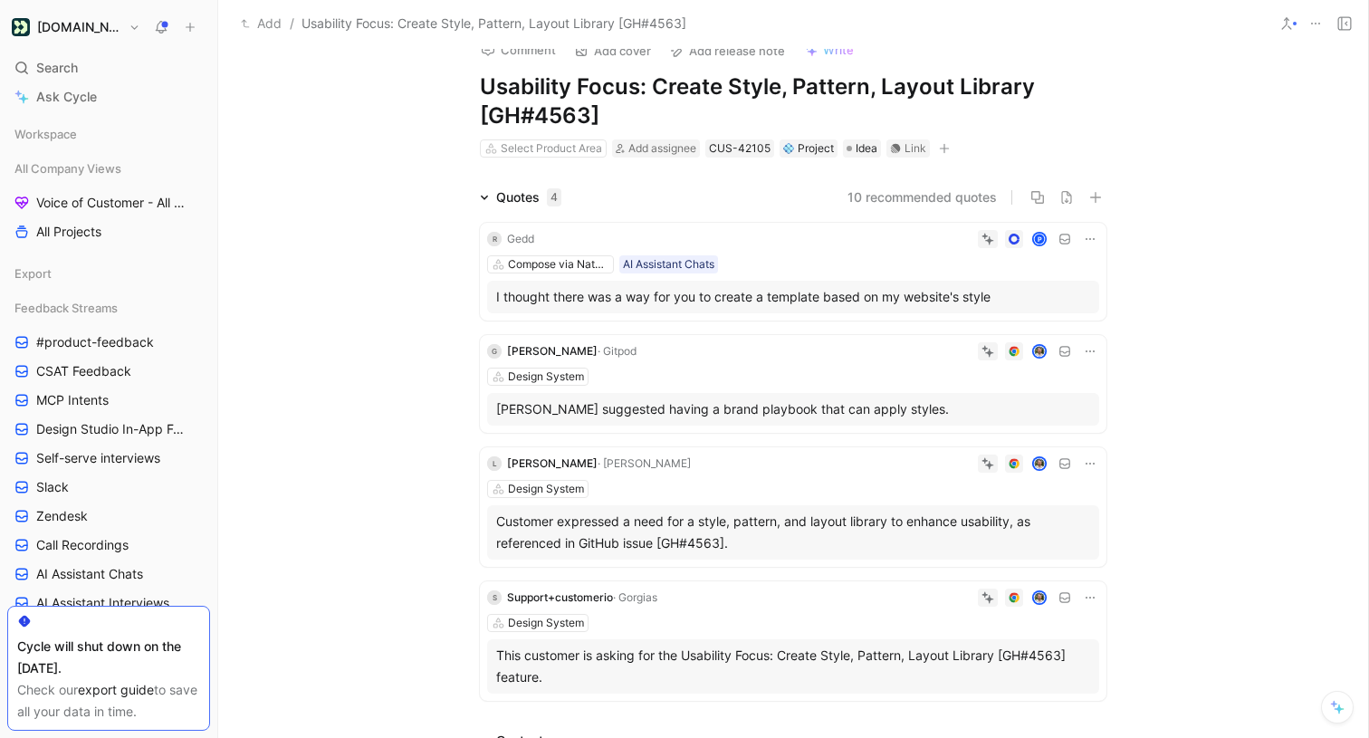
scroll to position [24, 0]
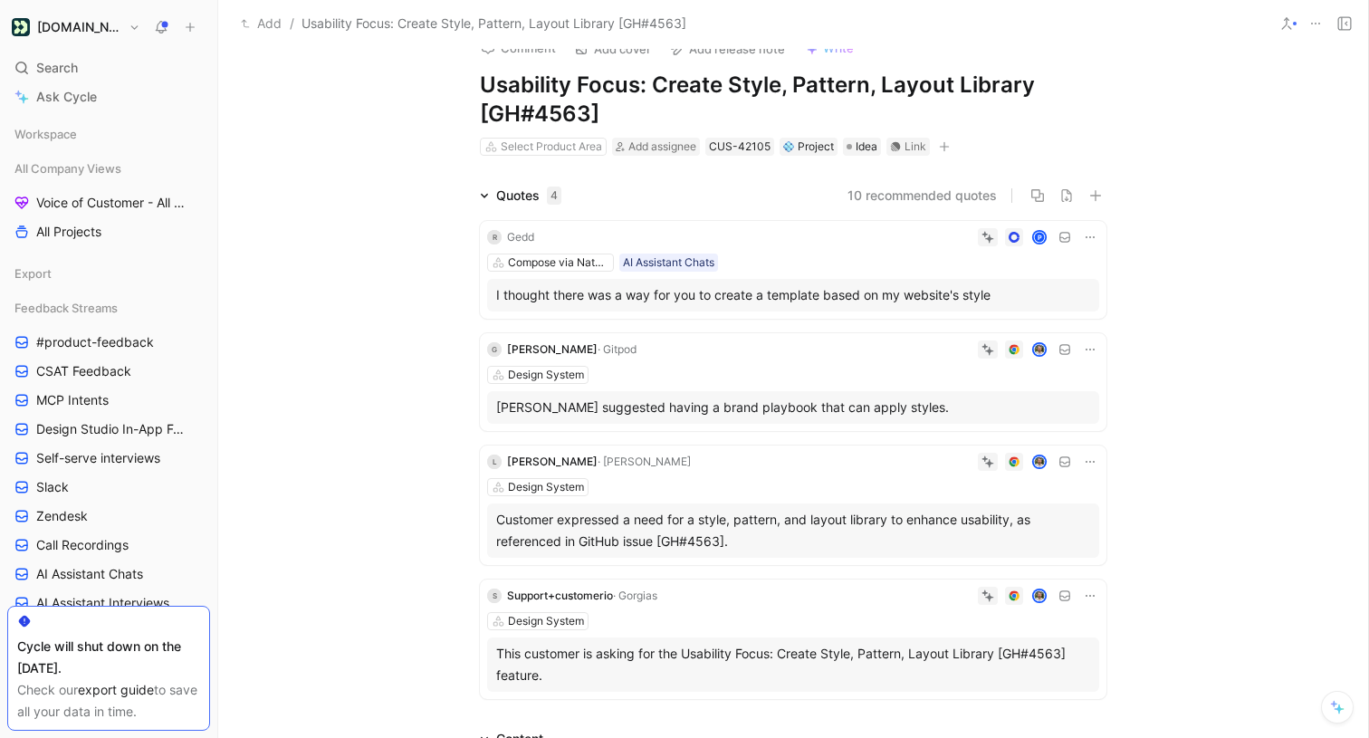
click at [664, 374] on div "Design System" at bounding box center [793, 375] width 612 height 18
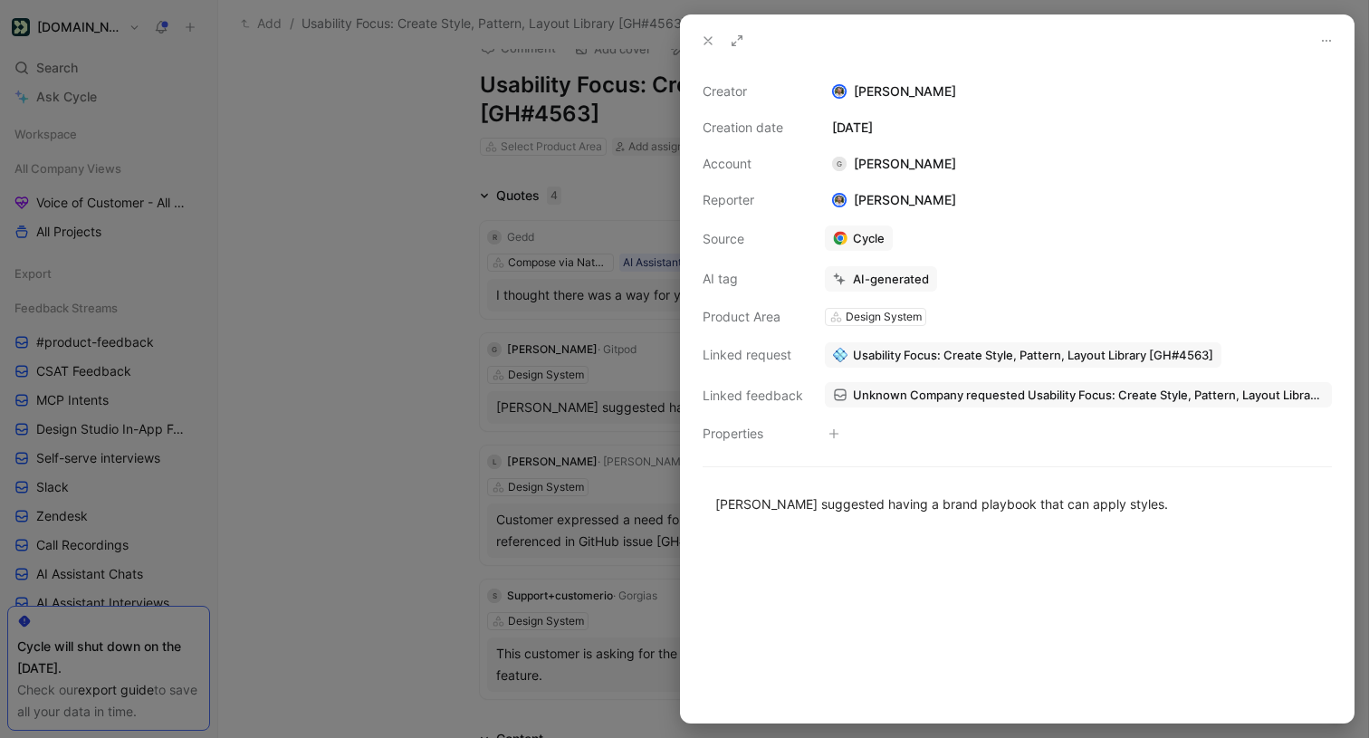
click at [893, 397] on span "Unknown Company requested Usability Focus: Create Style, Pattern, Layout Librar…" at bounding box center [1088, 395] width 471 height 16
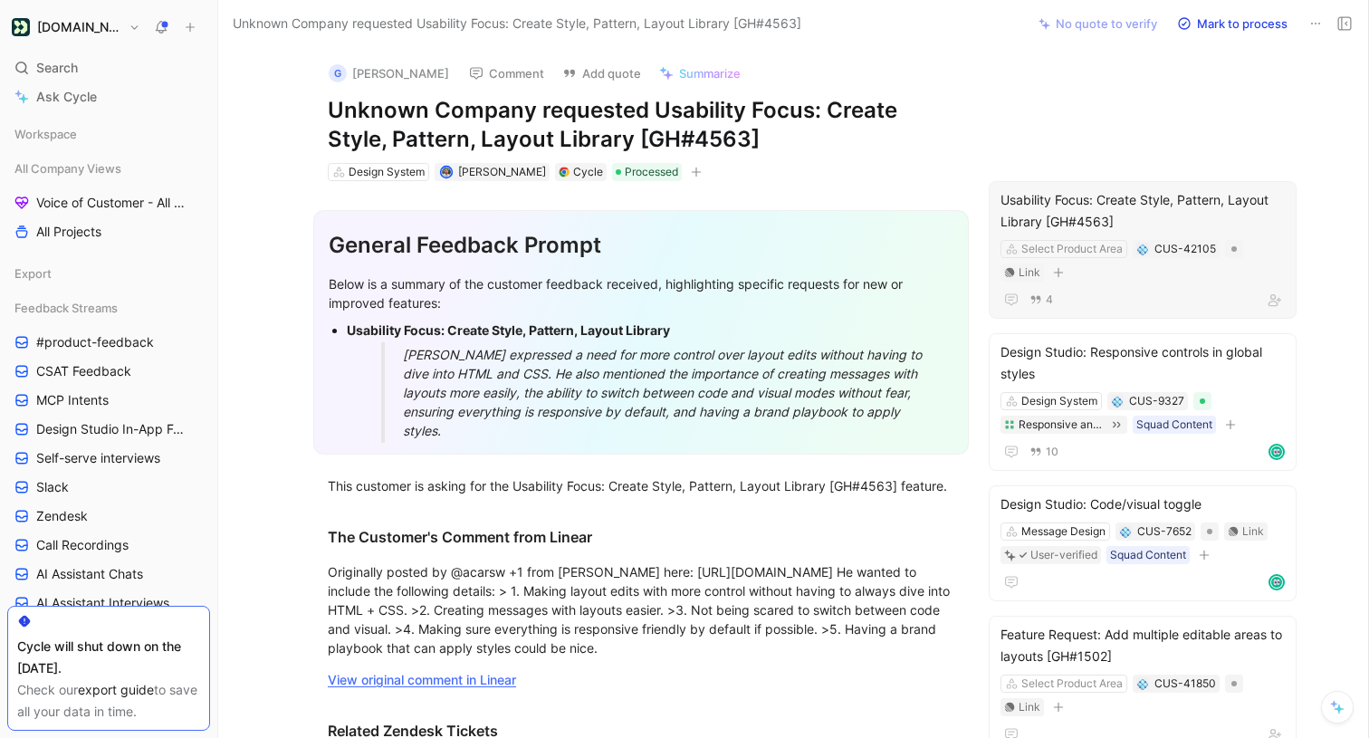
click at [1142, 205] on div "Usability Focus: Create Style, Pattern, Layout Library [GH#4563]" at bounding box center [1142, 210] width 284 height 43
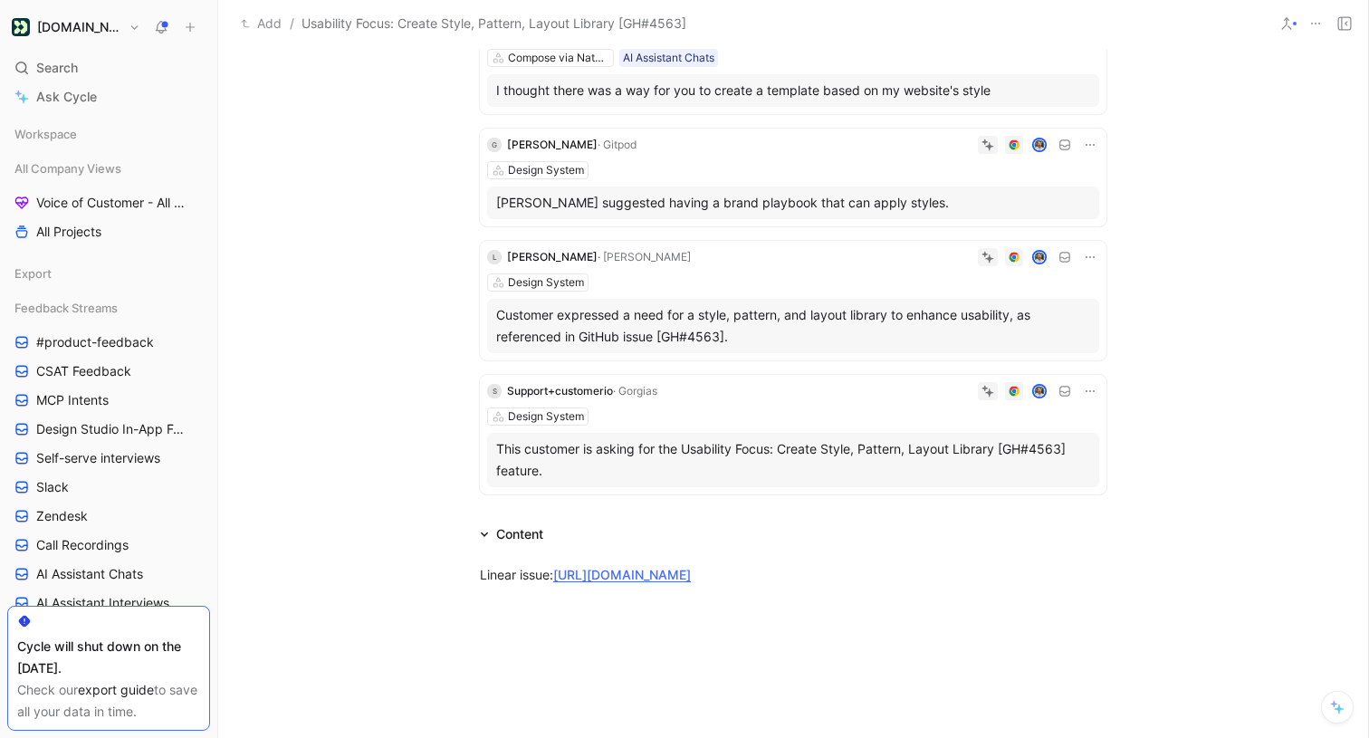
scroll to position [248, 0]
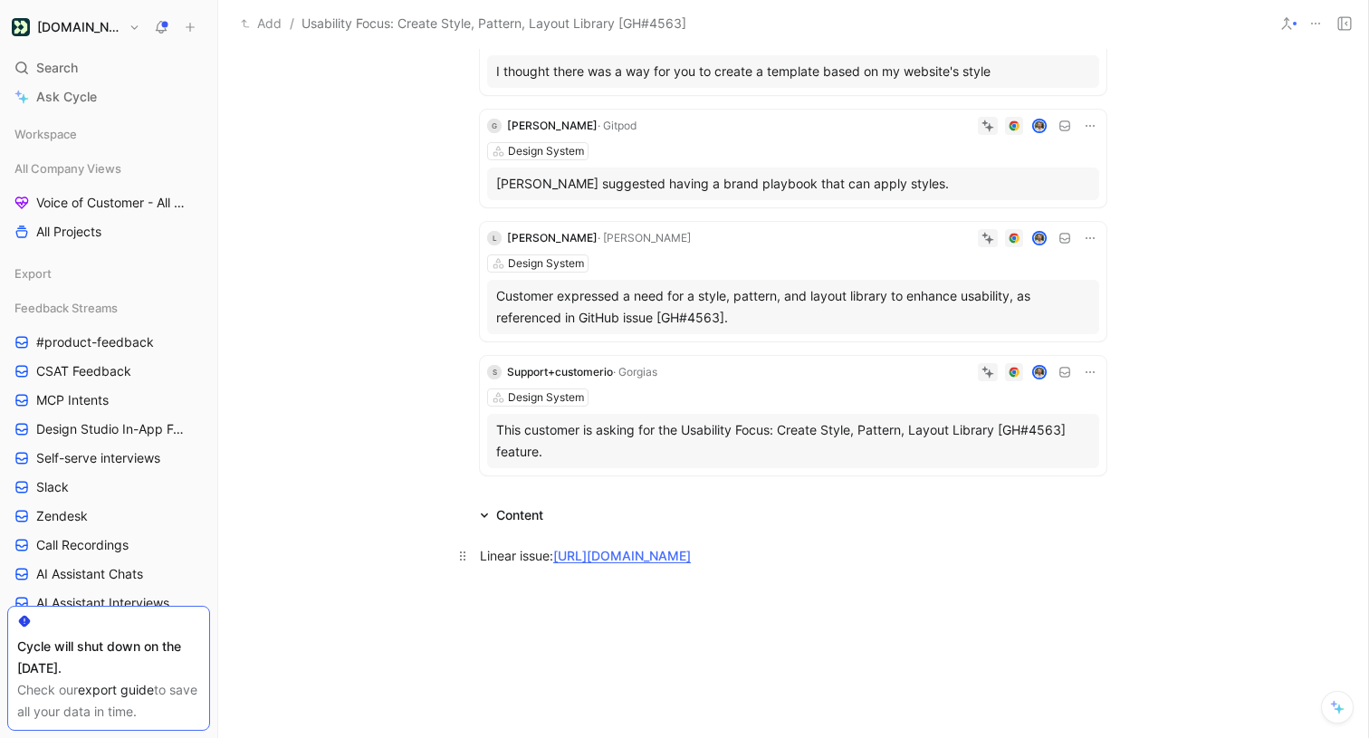
click at [691, 559] on link "https://linear.app/customerio/issue/EPD-1474/usability-focus-create-style-patte…" at bounding box center [622, 555] width 138 height 15
